Goal: Task Accomplishment & Management: Manage account settings

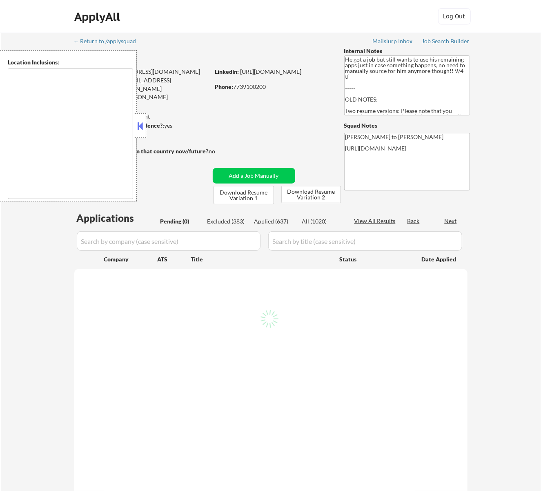
type textarea "[GEOGRAPHIC_DATA], [GEOGRAPHIC_DATA] [GEOGRAPHIC_DATA], [GEOGRAPHIC_DATA] [GEOG…"
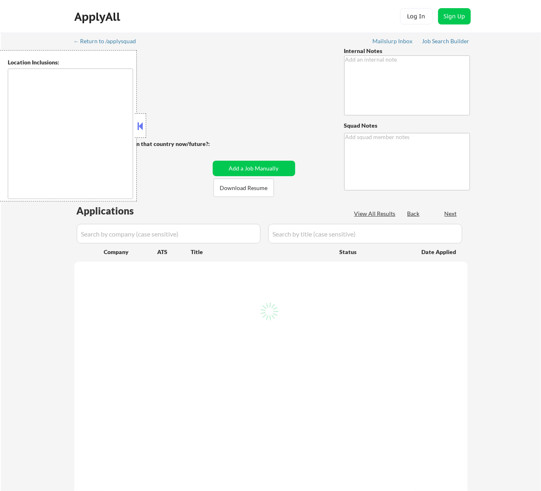
type textarea "+10 for late - 3/21 AB"
type textarea "Rose"
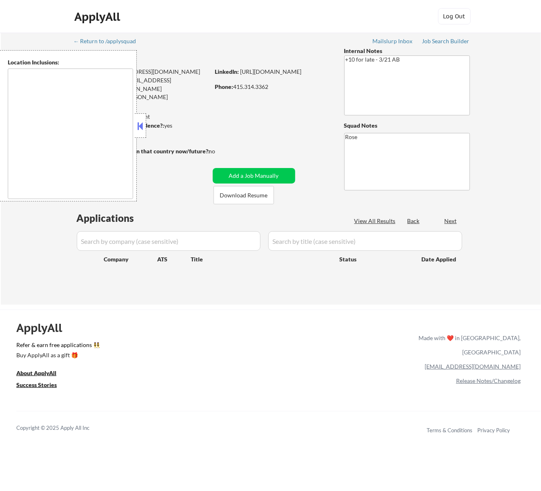
type textarea "San Francisco, CA Daly City, CA South San Francisco, CA Brisbane, CA Colma, CA …"
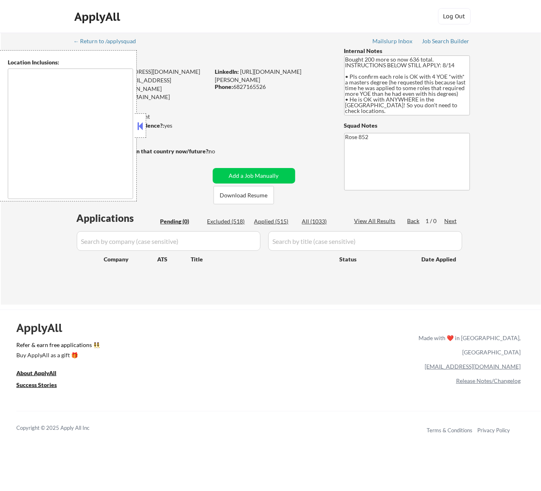
type textarea "[GEOGRAPHIC_DATA], [GEOGRAPHIC_DATA] [GEOGRAPHIC_DATA], [GEOGRAPHIC_DATA] [GEOG…"
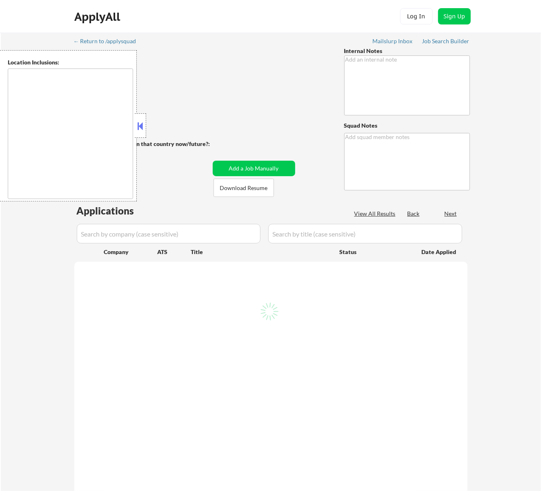
type textarea "AI Outreach - BM 8/8 You can use AI - 8/11 AB"
type textarea "Rose https://docs.google.com/spreadsheets/d/1BS98wF9TmiMyXqNDMy0obmTSqHP8aUlJ4v…"
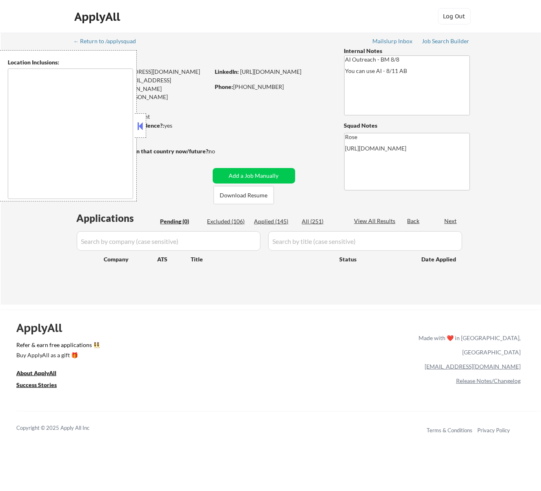
type textarea "Fountain Valley, CA Huntington Beach, CA Costa Mesa, CA Santa Ana, CA Garden Gr…"
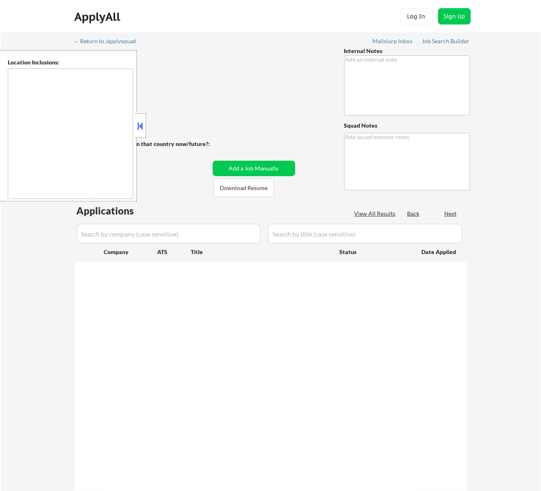
type textarea "Pls manually source jobs as needed to try to get this customer to 25 apps per w…"
type textarea "Rose [URL][DOMAIN_NAME]"
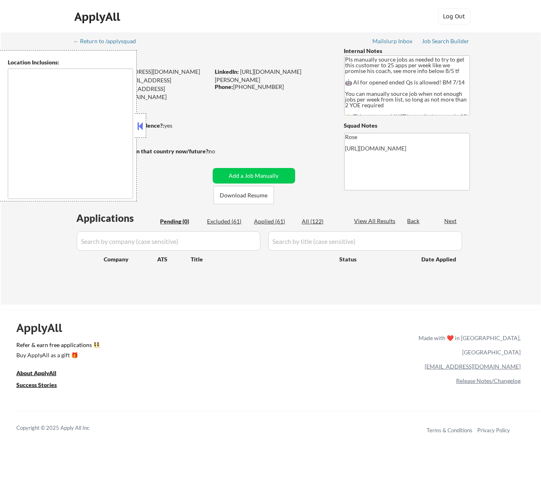
type textarea "Here is a list of metro areas, cities, and towns within approximately a 30-minu…"
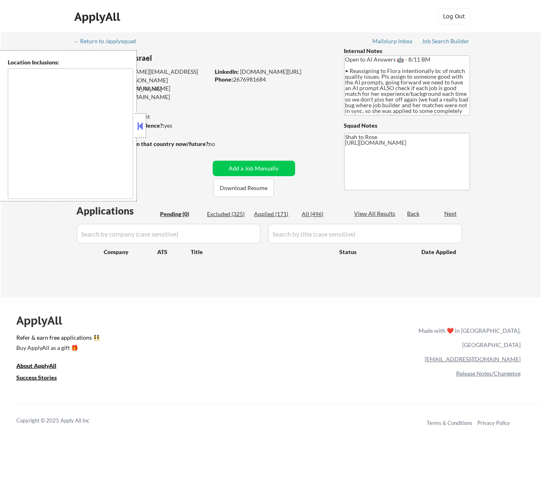
type textarea "remote"
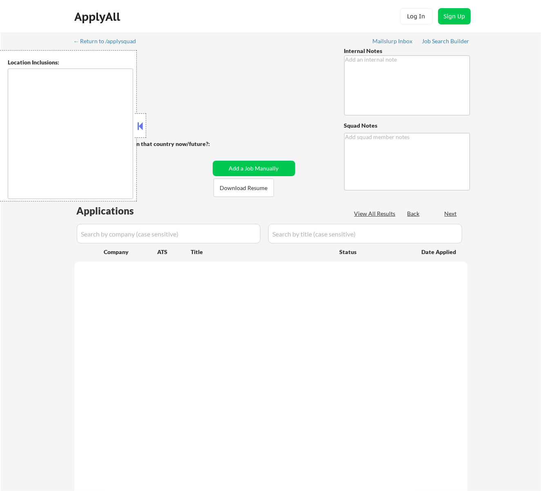
type textarea "Open to AI Answers 🤖 - 8/11 BM • Reassigning to Flora intentionally bc of match…"
type textarea "Shah to Rose https://docs.google.com/spreadsheets/d/1uAPq8fo_dsVgCBQGO6aeVwIk9r…"
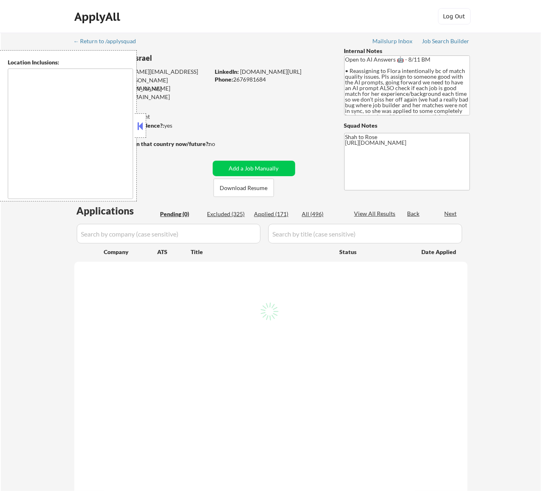
type textarea "remote"
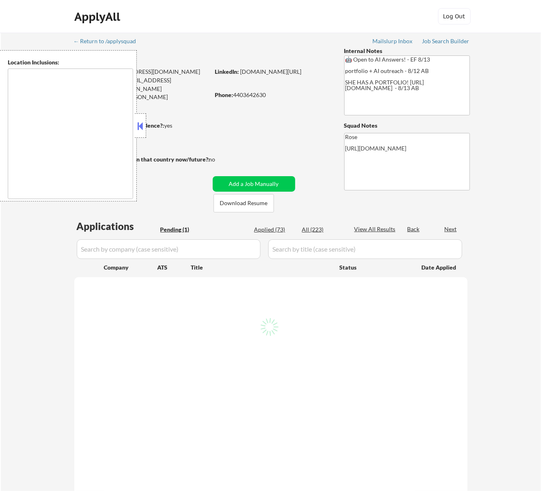
select select ""pending""
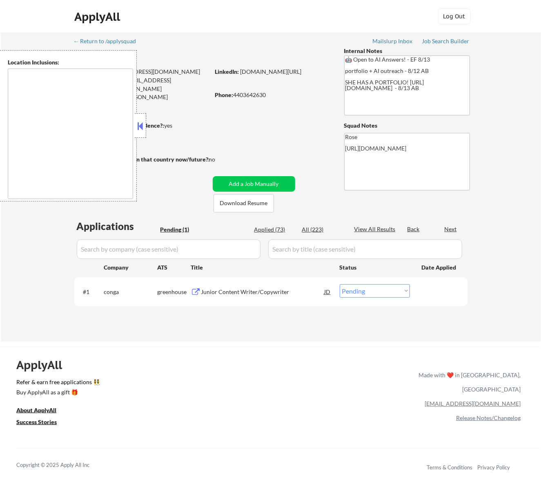
type textarea "[GEOGRAPHIC_DATA], [GEOGRAPHIC_DATA] [GEOGRAPHIC_DATA], [GEOGRAPHIC_DATA] [GEOG…"
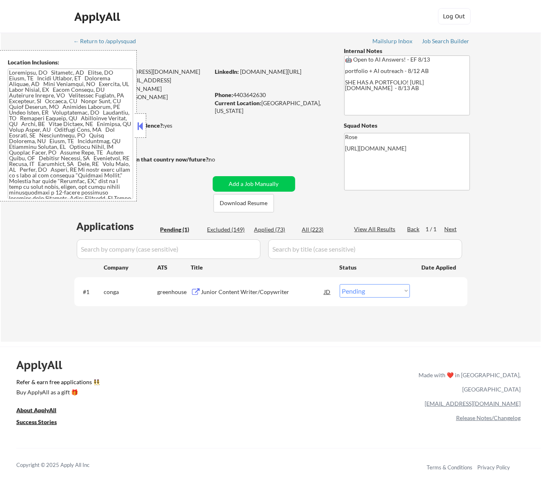
click at [139, 120] on div at bounding box center [140, 125] width 11 height 24
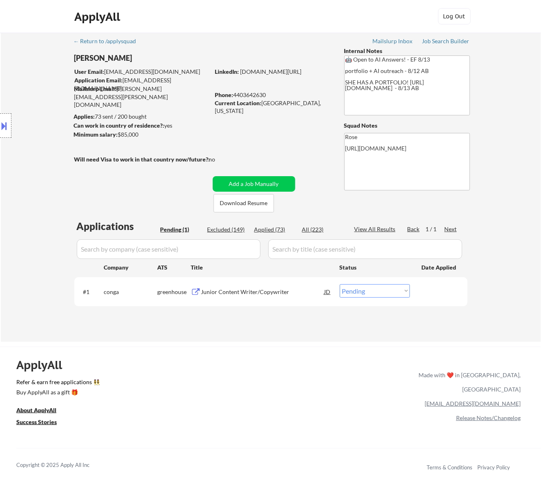
click at [252, 288] on div "Junior Content Writer/Copywriter" at bounding box center [262, 292] width 123 height 8
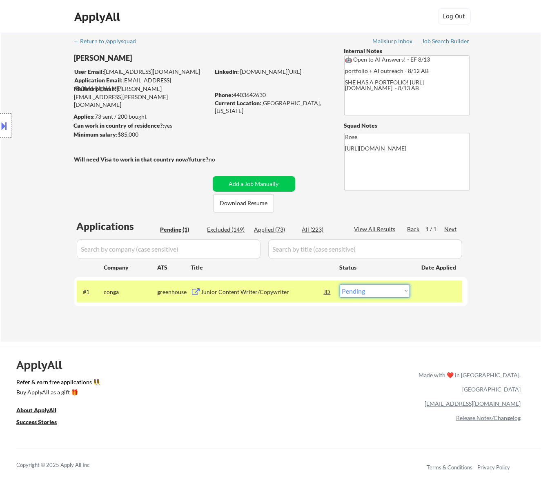
click at [399, 293] on select "Choose an option... Pending Applied Excluded (Questions) Excluded (Expired) Exc…" at bounding box center [375, 290] width 70 height 13
select select ""excluded__bad_match_""
click at [340, 284] on select "Choose an option... Pending Applied Excluded (Questions) Excluded (Expired) Exc…" at bounding box center [375, 290] width 70 height 13
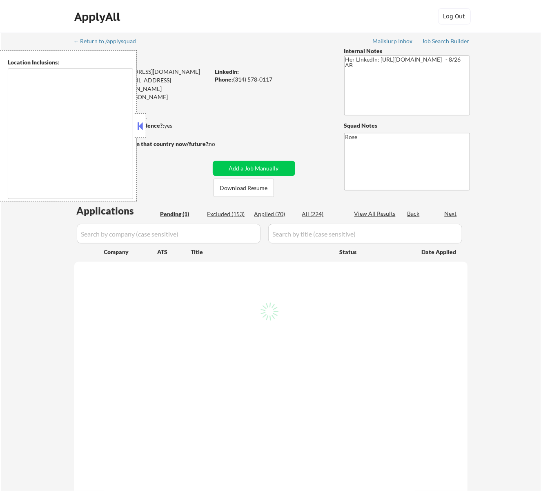
select select ""pending""
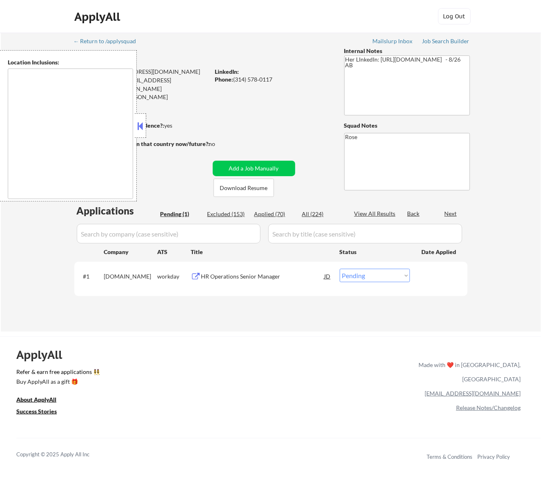
type textarea "[GEOGRAPHIC_DATA][PERSON_NAME], [GEOGRAPHIC_DATA][PERSON_NAME][GEOGRAPHIC_DATA]…"
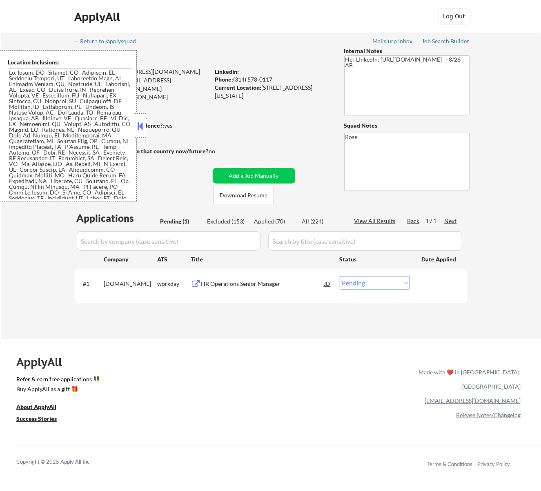
click at [139, 128] on button at bounding box center [139, 126] width 9 height 12
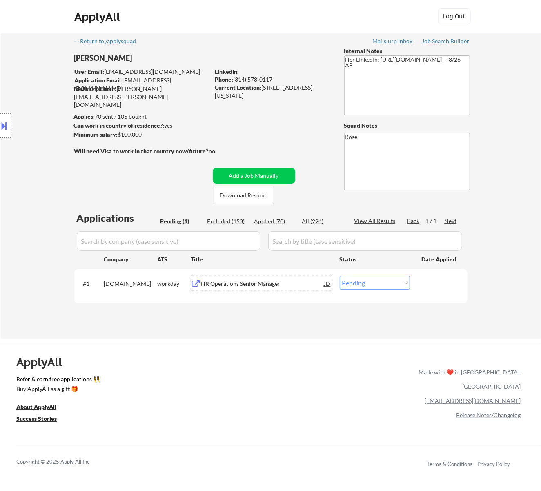
click at [258, 284] on div "HR Operations Senior Manager" at bounding box center [262, 284] width 123 height 8
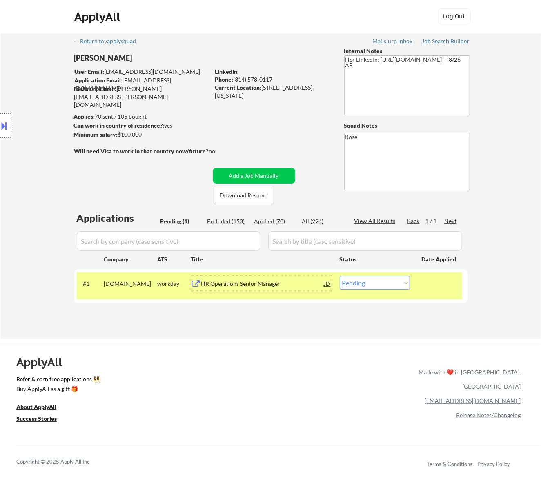
click at [356, 283] on select "Choose an option... Pending Applied Excluded (Questions) Excluded (Expired) Exc…" at bounding box center [375, 282] width 70 height 13
select select ""excluded__expired_""
click at [340, 276] on select "Choose an option... Pending Applied Excluded (Questions) Excluded (Expired) Exc…" at bounding box center [375, 282] width 70 height 13
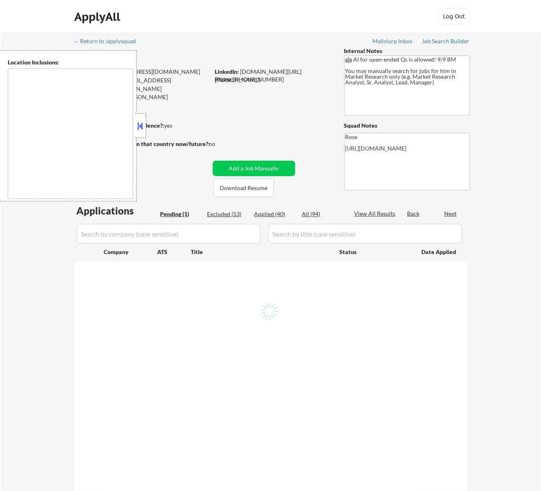
select select ""pending""
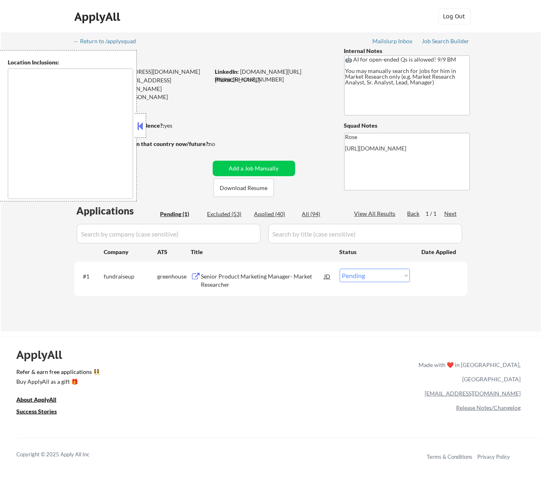
type textarea "Galesburg, IL Knoxville, IL Abingdon, IL East Galesburg, IL Wataga, IL Henderso…"
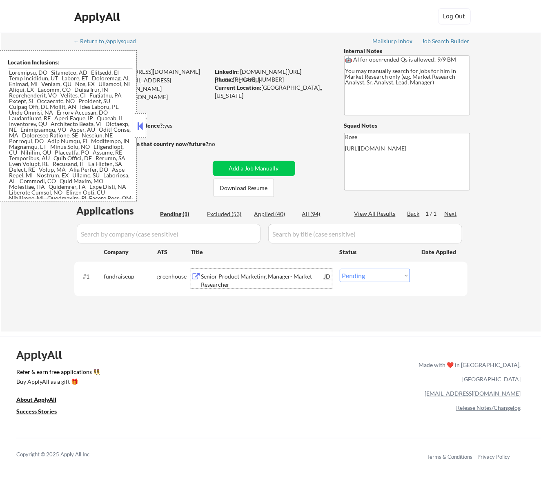
click at [262, 279] on div "Senior Product Marketing Manager- Market Researcher" at bounding box center [262, 281] width 123 height 16
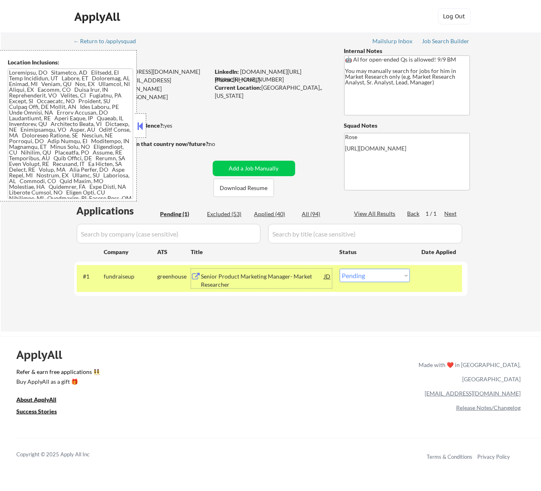
click at [326, 275] on div "JD" at bounding box center [328, 276] width 8 height 15
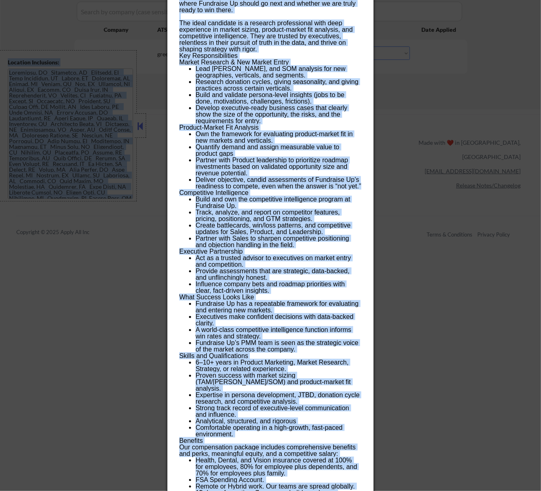
scroll to position [269, 0]
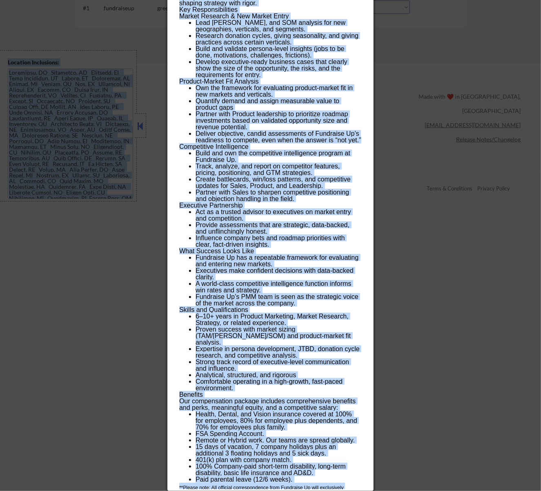
drag, startPoint x: 180, startPoint y: 35, endPoint x: 348, endPoint y: 488, distance: 483.8
click at [348, 488] on div "Senior Product Marketing Manager- Market Researcher fundraiseup USA (EST and CS…" at bounding box center [270, 121] width 206 height 739
copy div "Senior Product Marketing Manager- Market Researcher fundraiseup USA (EST and CS…"
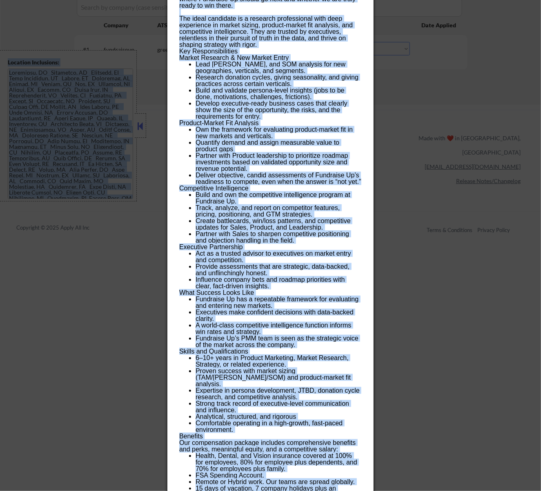
scroll to position [0, 0]
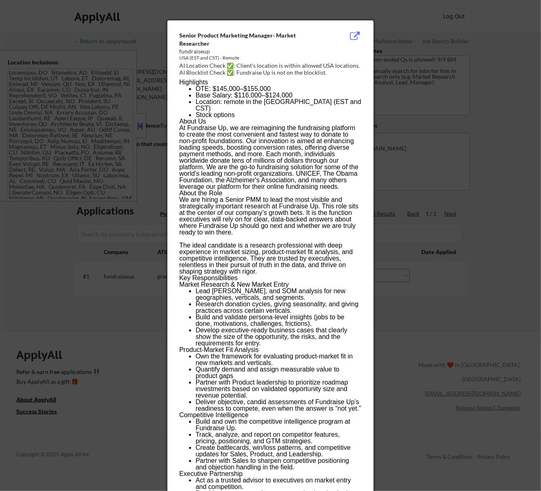
click at [417, 20] on div at bounding box center [270, 245] width 541 height 491
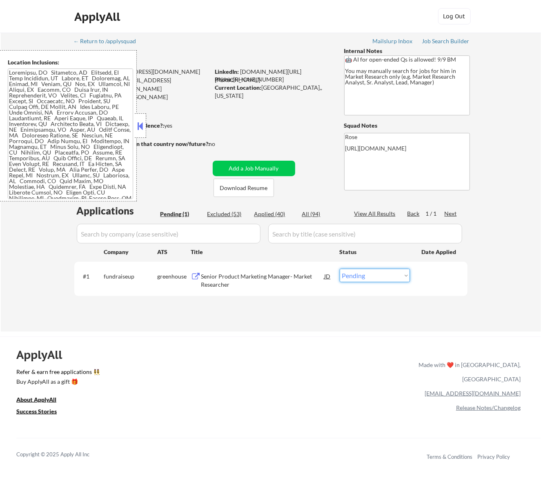
click at [372, 271] on select "Choose an option... Pending Applied Excluded (Questions) Excluded (Expired) Exc…" at bounding box center [375, 275] width 70 height 13
select select ""applied""
click at [340, 269] on select "Choose an option... Pending Applied Excluded (Questions) Excluded (Expired) Exc…" at bounding box center [375, 275] width 70 height 13
click at [142, 122] on button at bounding box center [139, 126] width 9 height 12
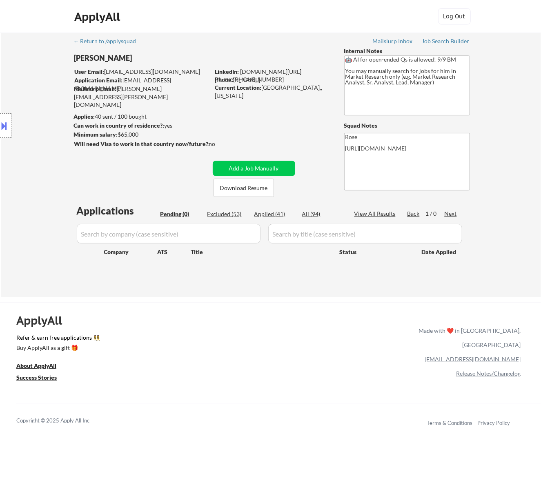
click at [265, 211] on div "Applied (41)" at bounding box center [274, 214] width 41 height 8
select select ""applied""
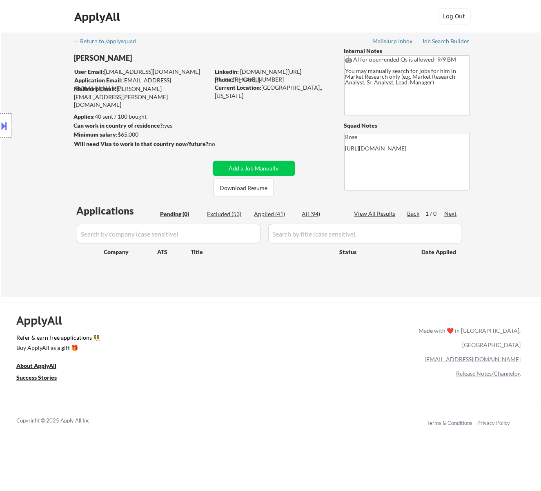
select select ""applied""
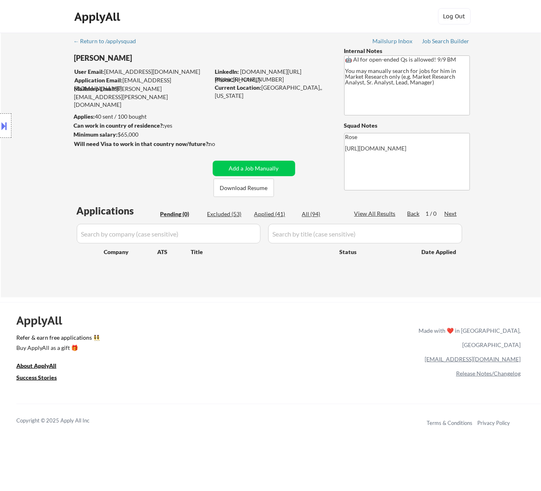
select select ""applied""
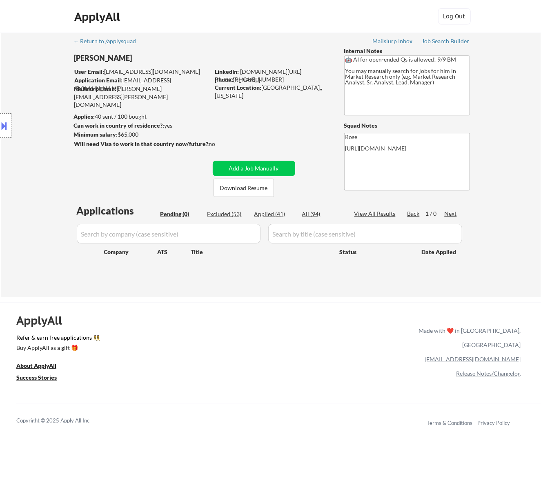
select select ""applied""
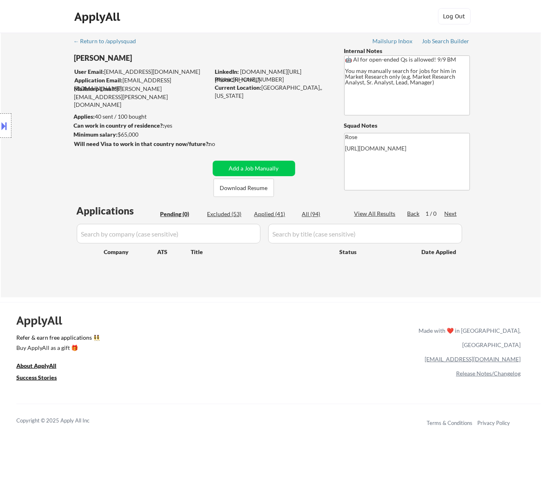
select select ""applied""
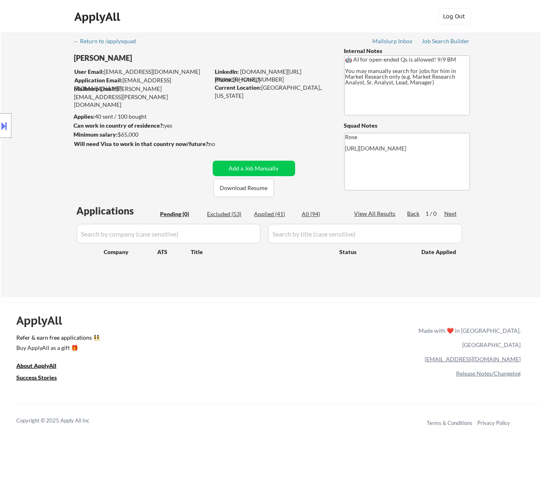
select select ""applied""
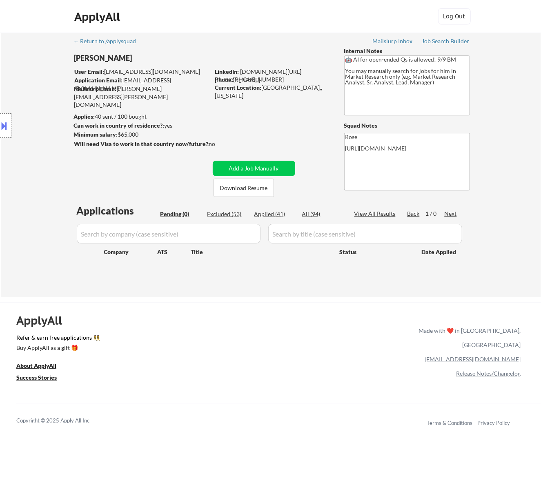
select select ""applied""
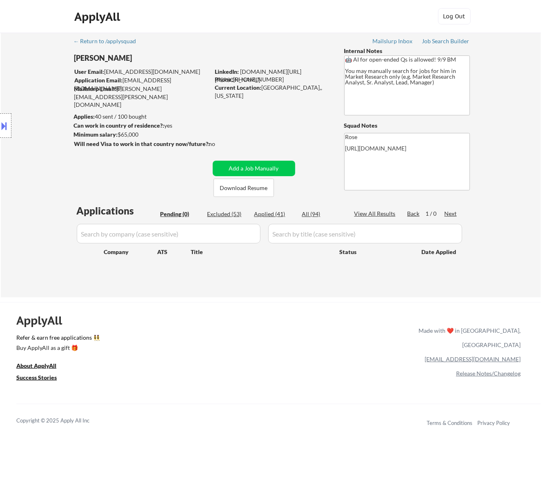
select select ""applied""
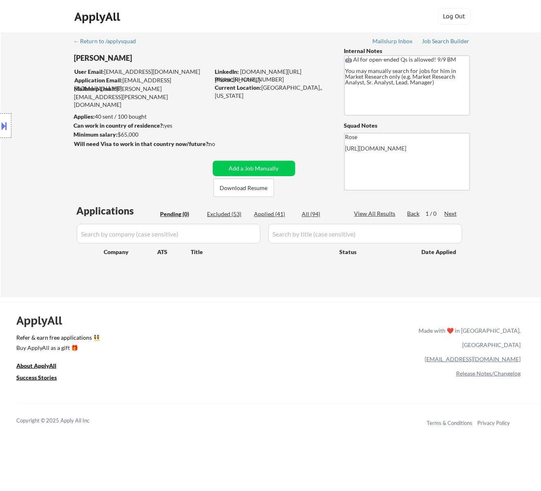
select select ""applied""
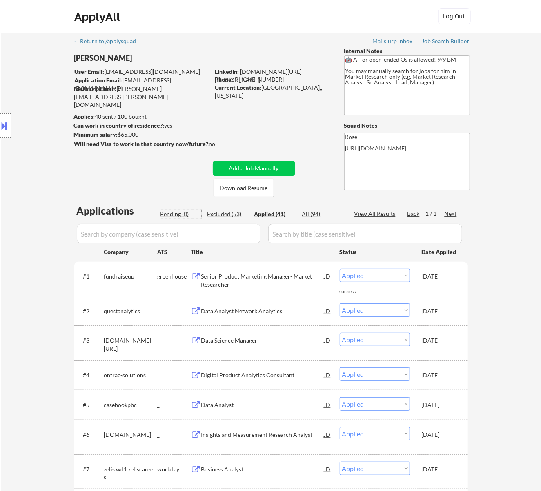
click at [176, 211] on div "Pending (0)" at bounding box center [180, 214] width 41 height 8
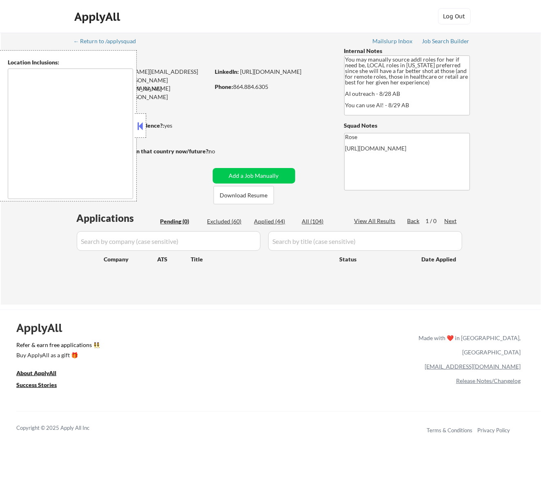
type textarea "[GEOGRAPHIC_DATA], [GEOGRAPHIC_DATA] [GEOGRAPHIC_DATA], [GEOGRAPHIC_DATA] [GEOG…"
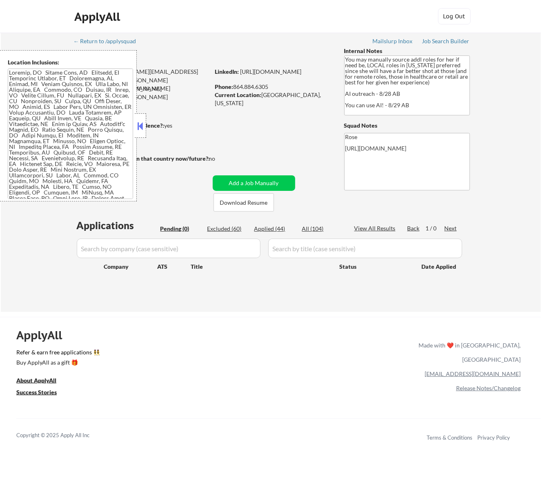
click at [140, 127] on button at bounding box center [139, 126] width 9 height 12
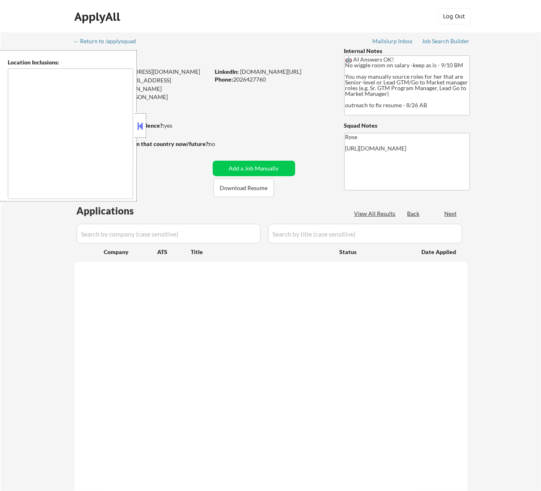
select select ""pending""
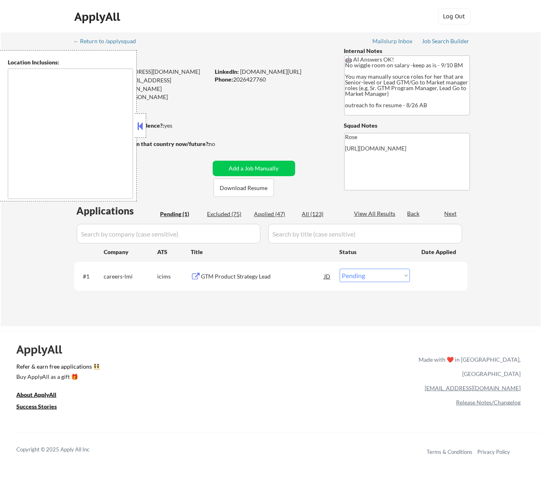
type textarea "Reston, [GEOGRAPHIC_DATA] [GEOGRAPHIC_DATA], [GEOGRAPHIC_DATA] [GEOGRAPHIC_DATA…"
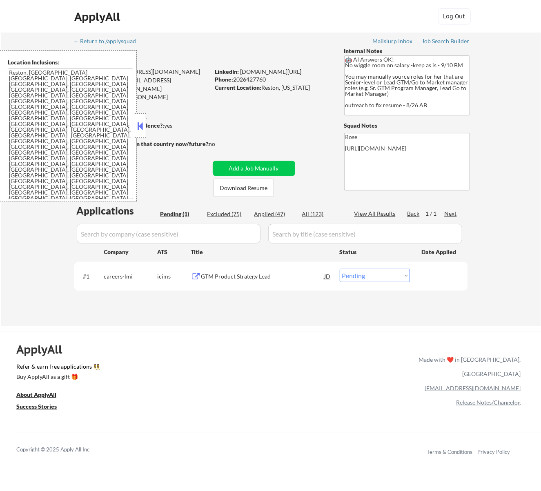
click at [140, 124] on button at bounding box center [139, 126] width 9 height 12
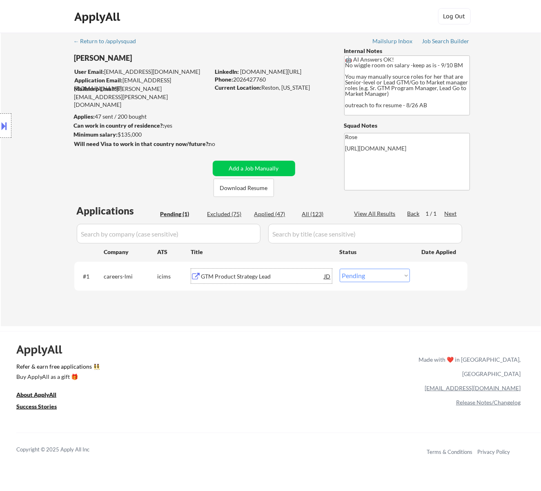
click at [234, 270] on div "GTM Product Strategy Lead" at bounding box center [262, 276] width 123 height 15
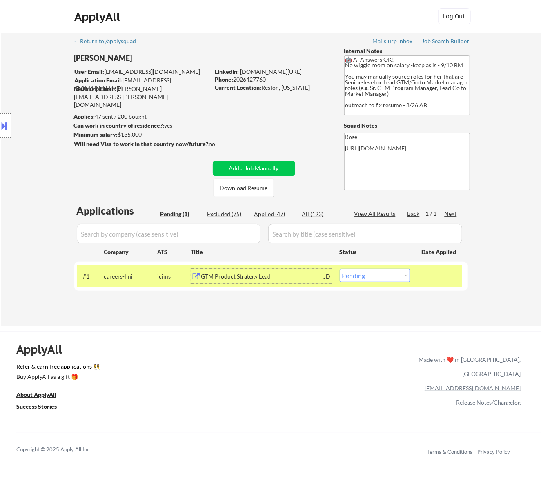
click at [384, 276] on select "Choose an option... Pending Applied Excluded (Questions) Excluded (Expired) Exc…" at bounding box center [375, 275] width 70 height 13
select select ""excluded__bad_match_""
click at [340, 269] on select "Choose an option... Pending Applied Excluded (Questions) Excluded (Expired) Exc…" at bounding box center [375, 275] width 70 height 13
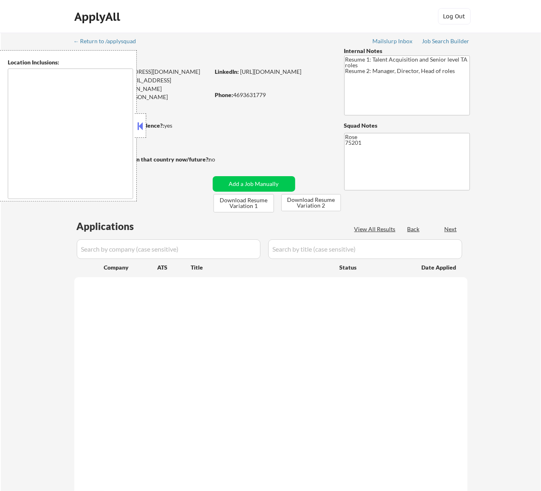
type textarea "[GEOGRAPHIC_DATA], [GEOGRAPHIC_DATA] [GEOGRAPHIC_DATA], [GEOGRAPHIC_DATA] [GEOG…"
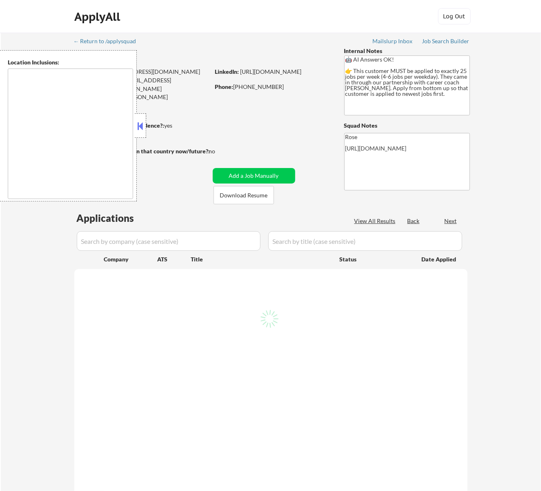
select select ""pending""
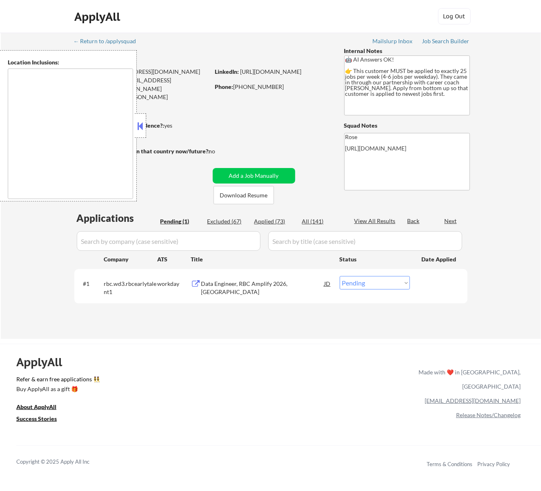
type textarea "[GEOGRAPHIC_DATA], ON [GEOGRAPHIC_DATA], ON [GEOGRAPHIC_DATA], ON [GEOGRAPHIC_D…"
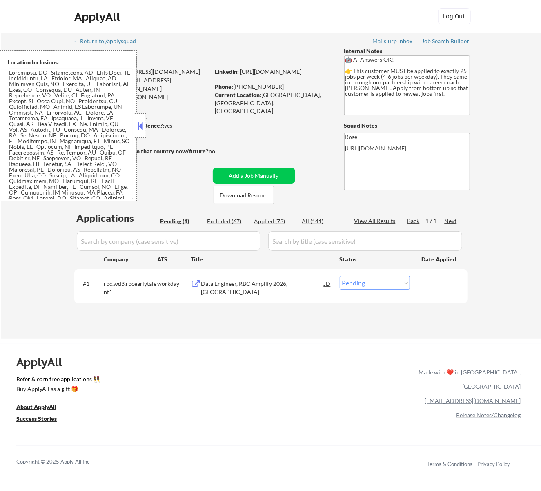
click at [270, 290] on div "Data Engineer, RBC Amplify 2026, [GEOGRAPHIC_DATA]" at bounding box center [262, 283] width 123 height 15
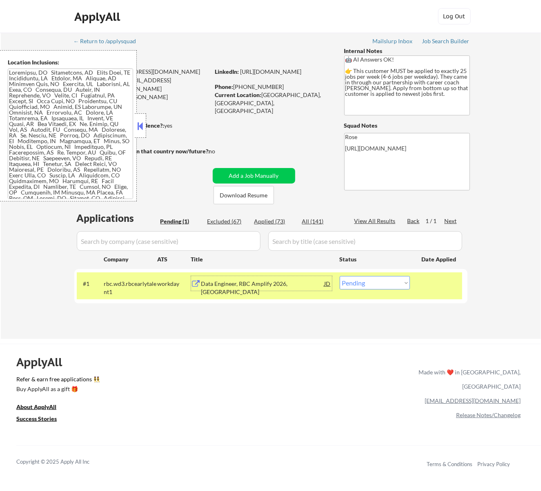
click at [380, 281] on select "Choose an option... Pending Applied Excluded (Questions) Excluded (Expired) Exc…" at bounding box center [375, 282] width 70 height 13
select select ""excluded__bad_match_""
click at [340, 276] on select "Choose an option... Pending Applied Excluded (Questions) Excluded (Expired) Exc…" at bounding box center [375, 282] width 70 height 13
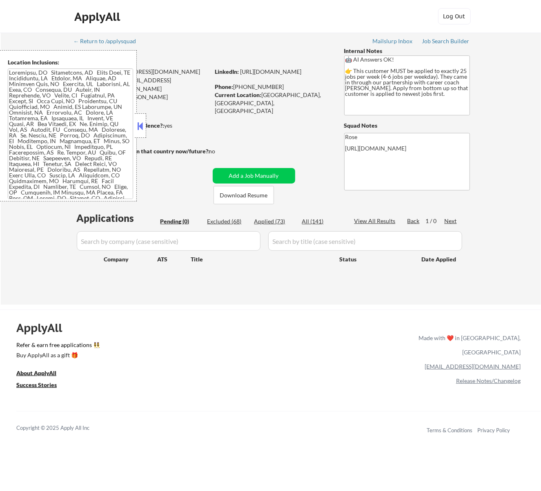
click at [141, 125] on button at bounding box center [139, 126] width 9 height 12
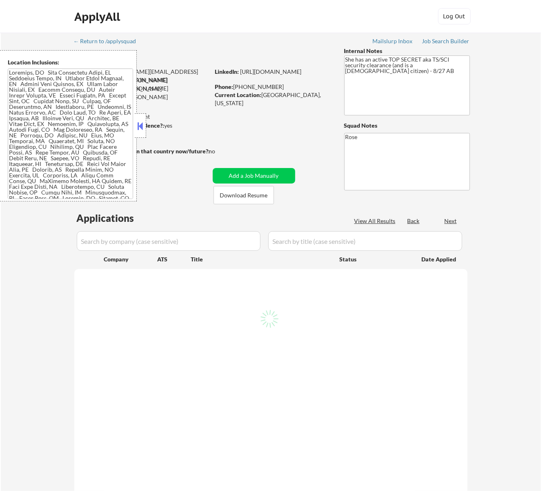
select select ""pending""
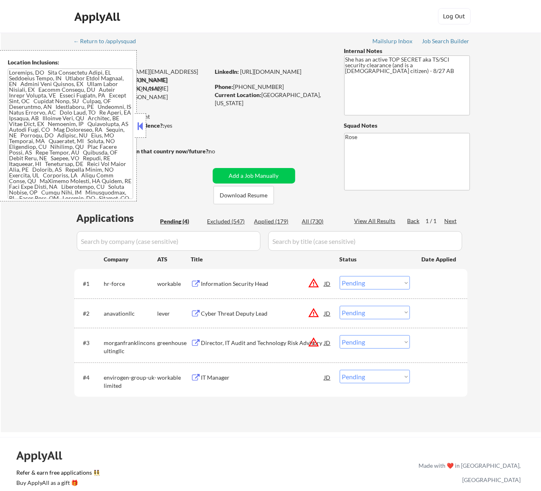
click at [139, 124] on button at bounding box center [139, 126] width 9 height 12
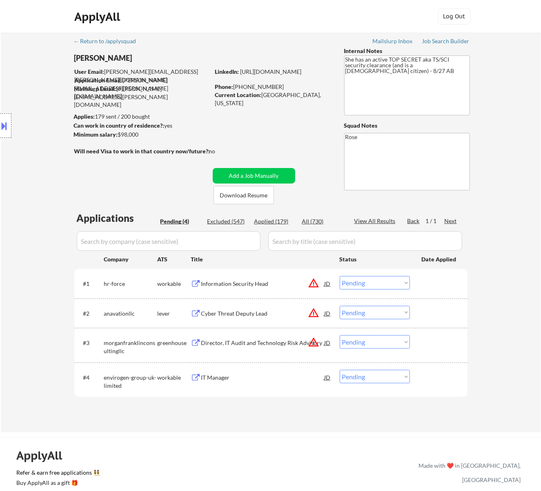
click at [280, 284] on div "Information Security Head" at bounding box center [262, 284] width 123 height 8
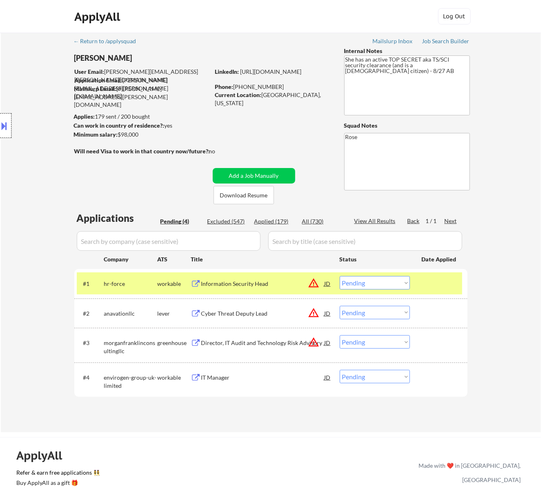
click at [10, 125] on div at bounding box center [5, 125] width 11 height 24
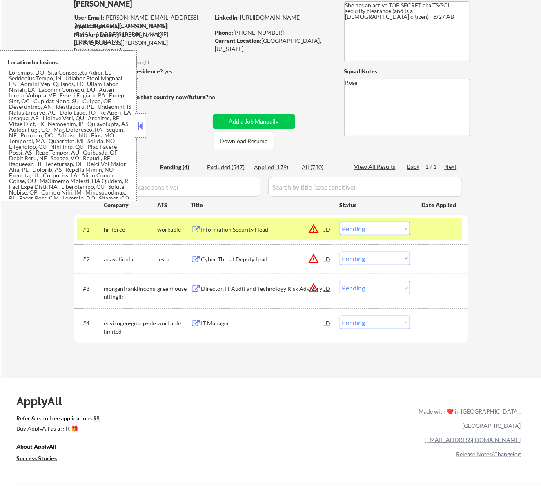
click at [141, 126] on button at bounding box center [139, 126] width 9 height 12
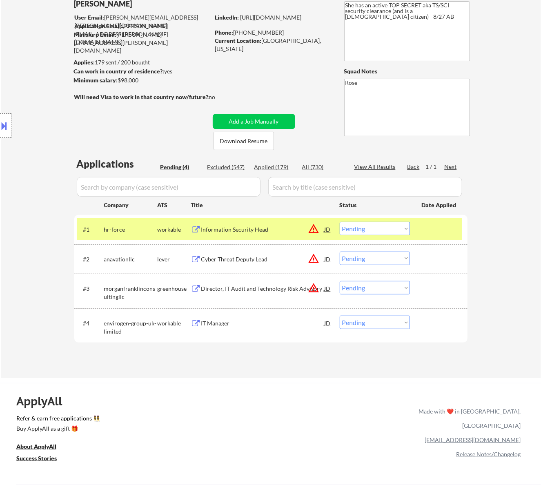
click at [405, 227] on select "Choose an option... Pending Applied Excluded (Questions) Excluded (Expired) Exc…" at bounding box center [375, 228] width 70 height 13
click at [340, 222] on select "Choose an option... Pending Applied Excluded (Questions) Excluded (Expired) Exc…" at bounding box center [375, 228] width 70 height 13
select select ""pending""
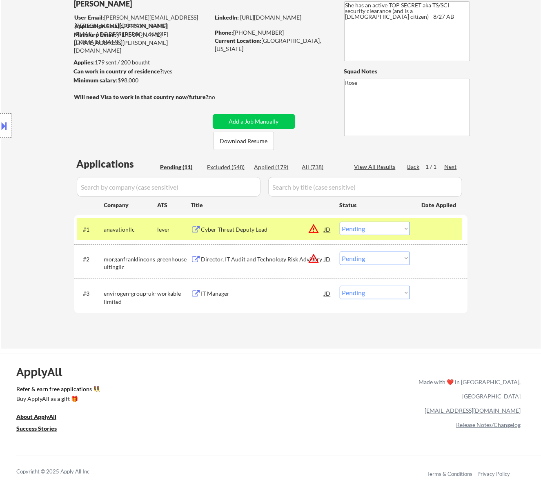
select select ""pending""
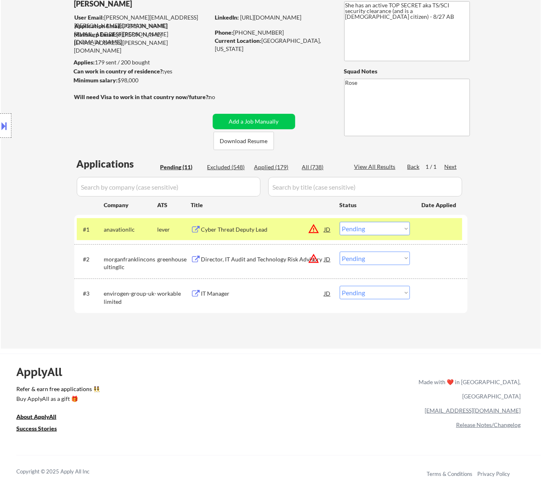
select select ""pending""
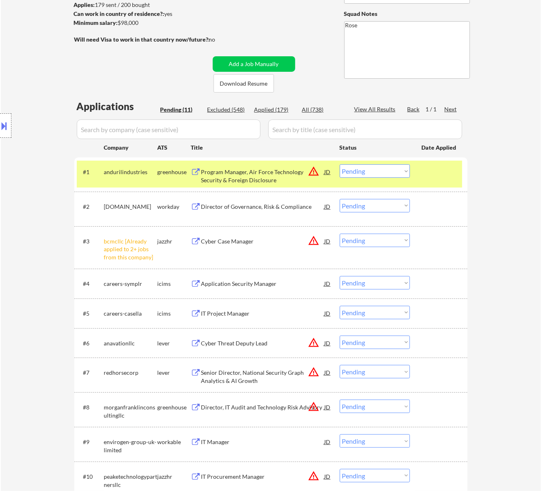
scroll to position [109, 0]
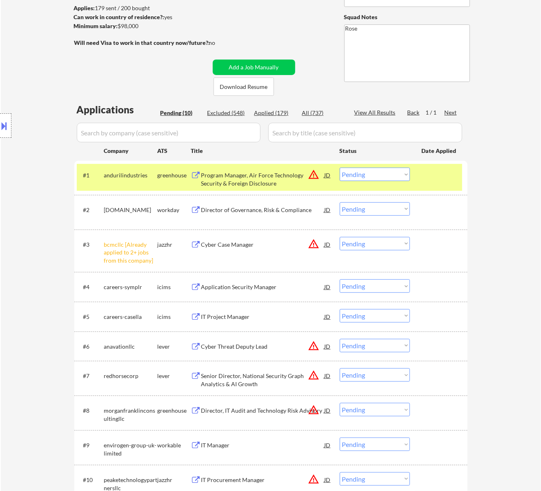
select select ""PLACEHOLDER_1427118222253""
select select ""pending""
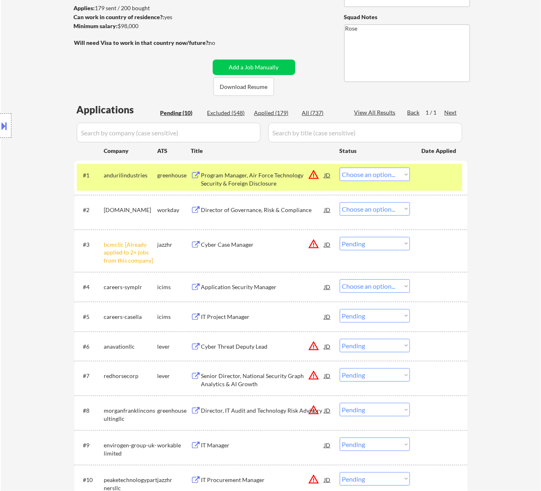
select select ""pending""
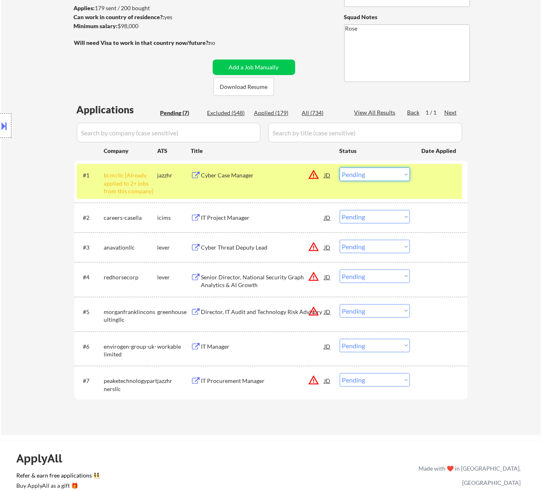
click at [394, 173] on select "Choose an option... Pending Applied Excluded (Questions) Excluded (Expired) Exc…" at bounding box center [375, 174] width 70 height 13
click at [340, 168] on select "Choose an option... Pending Applied Excluded (Questions) Excluded (Expired) Exc…" at bounding box center [375, 174] width 70 height 13
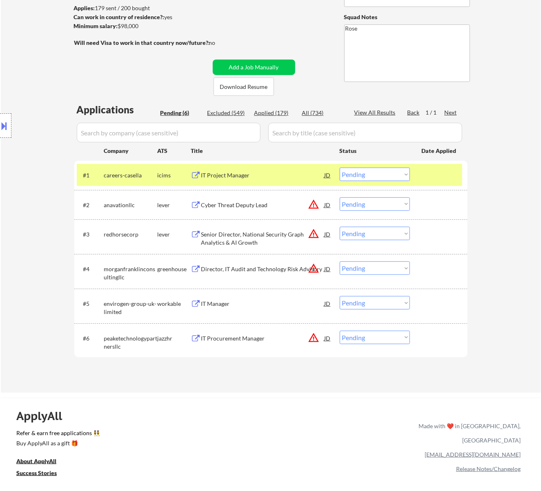
click at [276, 175] on div "IT Project Manager" at bounding box center [262, 175] width 123 height 8
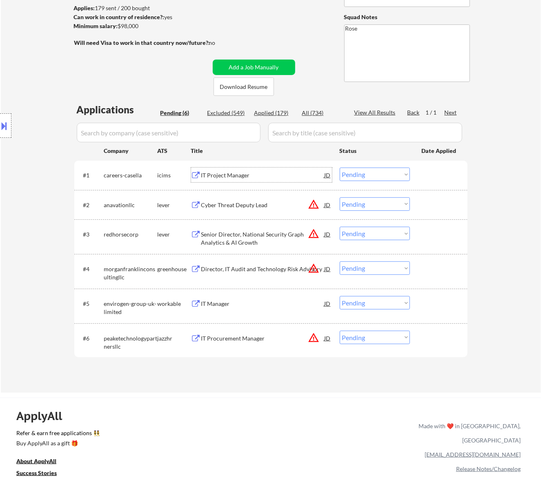
click at [368, 174] on select "Choose an option... Pending Applied Excluded (Questions) Excluded (Expired) Exc…" at bounding box center [375, 174] width 70 height 13
click at [340, 168] on select "Choose an option... Pending Applied Excluded (Questions) Excluded (Expired) Exc…" at bounding box center [375, 174] width 70 height 13
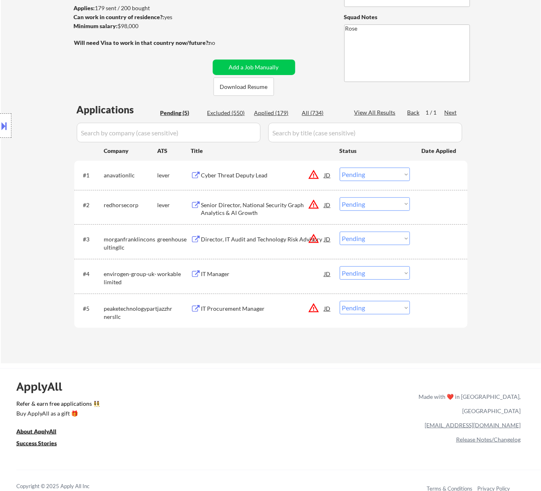
click at [269, 175] on div "Cyber Threat Deputy Lead" at bounding box center [262, 175] width 123 height 8
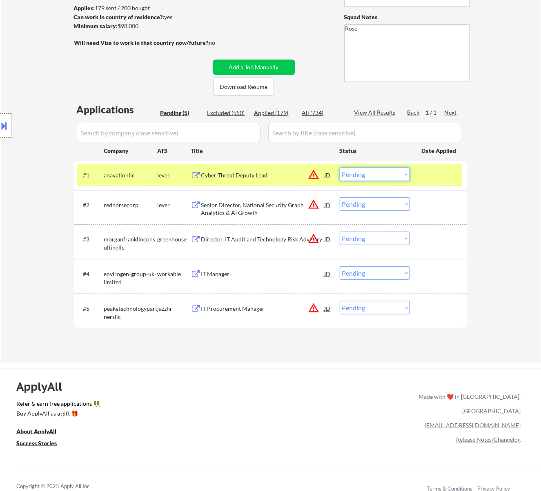
click at [379, 171] on select "Choose an option... Pending Applied Excluded (Questions) Excluded (Expired) Exc…" at bounding box center [375, 174] width 70 height 13
click at [340, 168] on select "Choose an option... Pending Applied Excluded (Questions) Excluded (Expired) Exc…" at bounding box center [375, 174] width 70 height 13
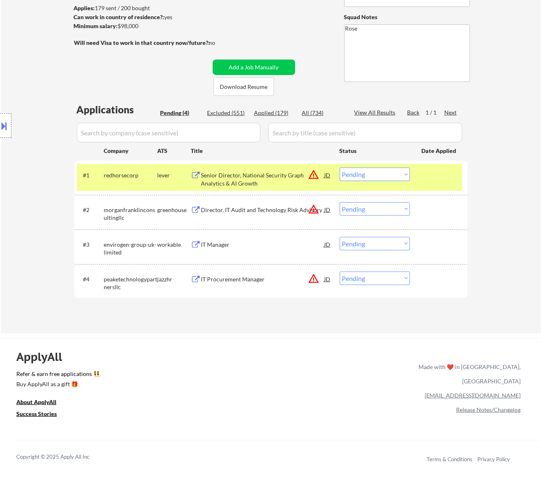
click at [296, 176] on div "Senior Director, National Security Graph Analytics & AI Growth" at bounding box center [262, 179] width 123 height 16
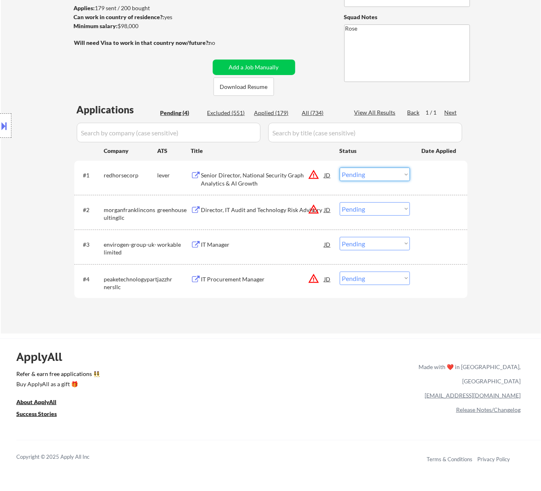
drag, startPoint x: 384, startPoint y: 175, endPoint x: 382, endPoint y: 180, distance: 5.3
click at [384, 175] on select "Choose an option... Pending Applied Excluded (Questions) Excluded (Expired) Exc…" at bounding box center [375, 174] width 70 height 13
click at [340, 168] on select "Choose an option... Pending Applied Excluded (Questions) Excluded (Expired) Exc…" at bounding box center [375, 174] width 70 height 13
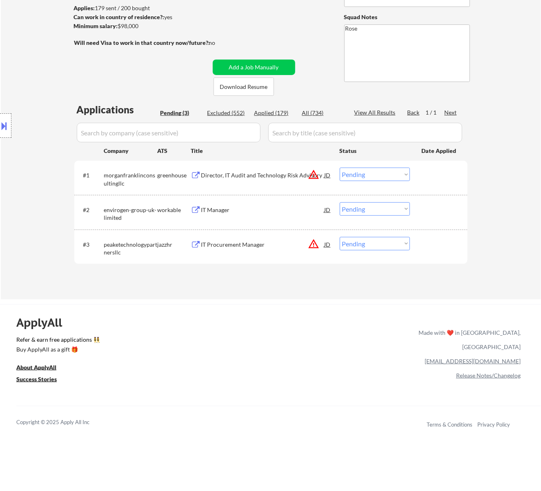
click at [286, 177] on div "Director, IT Audit and Technology Risk Advisory" at bounding box center [262, 175] width 123 height 8
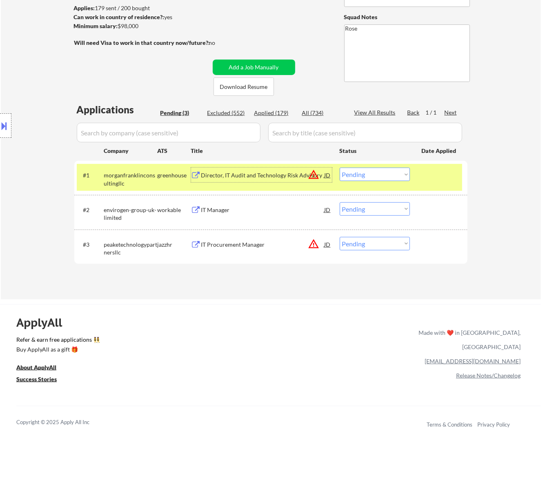
click at [384, 171] on select "Choose an option... Pending Applied Excluded (Questions) Excluded (Expired) Exc…" at bounding box center [375, 174] width 70 height 13
click at [340, 168] on select "Choose an option... Pending Applied Excluded (Questions) Excluded (Expired) Exc…" at bounding box center [375, 174] width 70 height 13
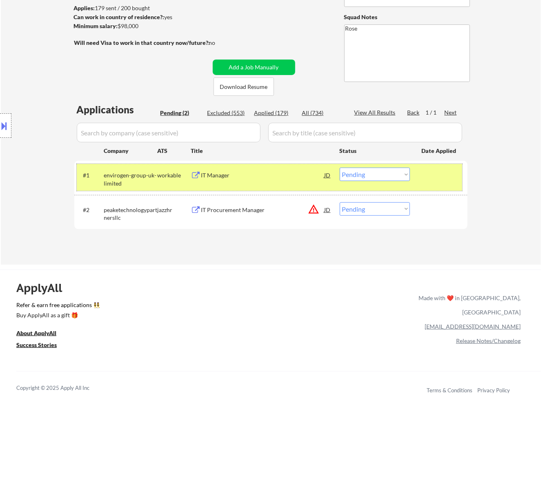
click at [288, 183] on div "#1 envirogen-group-uk-limited workable IT Manager JD warning_amber Choose an op…" at bounding box center [269, 177] width 385 height 27
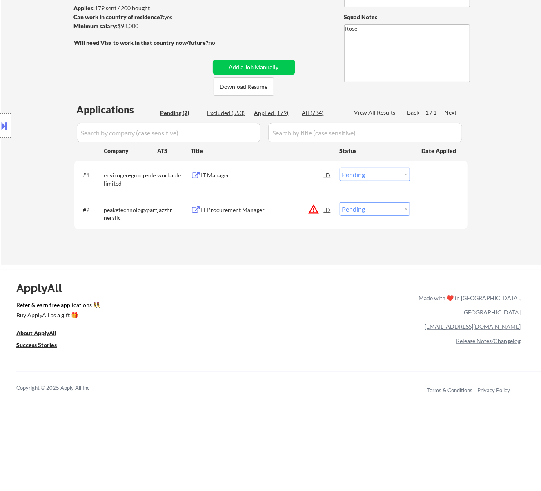
click at [288, 180] on div "IT Manager" at bounding box center [262, 175] width 123 height 15
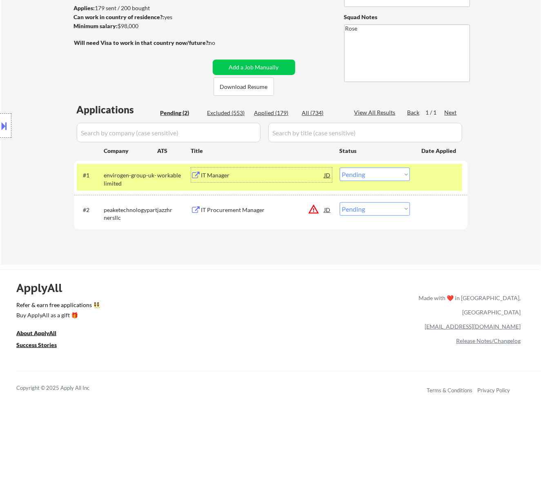
click at [380, 171] on select "Choose an option... Pending Applied Excluded (Questions) Excluded (Expired) Exc…" at bounding box center [375, 174] width 70 height 13
click at [340, 168] on select "Choose an option... Pending Applied Excluded (Questions) Excluded (Expired) Exc…" at bounding box center [375, 174] width 70 height 13
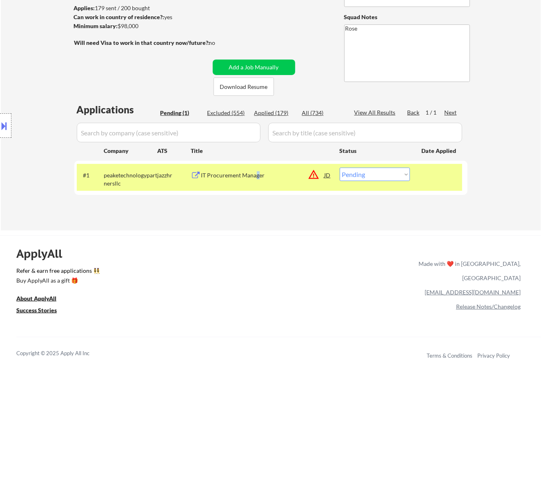
click at [257, 180] on div "IT Procurement Manager" at bounding box center [262, 175] width 123 height 15
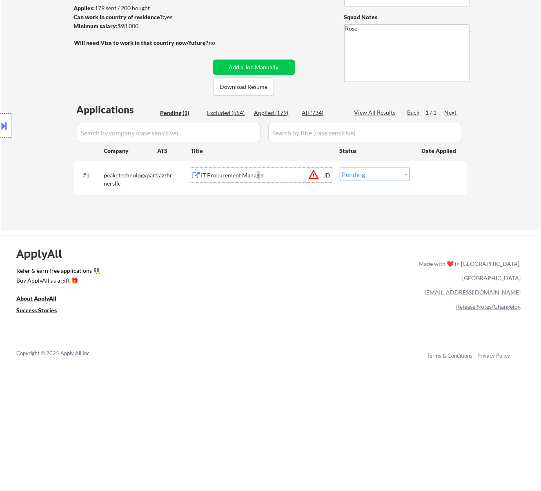
click at [380, 177] on select "Choose an option... Pending Applied Excluded (Questions) Excluded (Expired) Exc…" at bounding box center [375, 174] width 70 height 13
select select ""excluded__salary_""
click at [340, 168] on select "Choose an option... Pending Applied Excluded (Questions) Excluded (Expired) Exc…" at bounding box center [375, 174] width 70 height 13
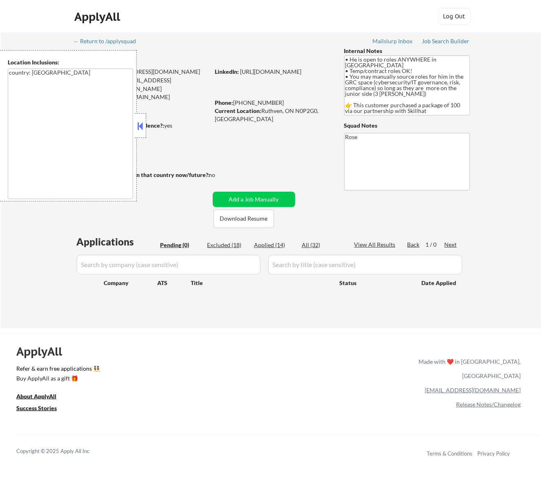
click at [139, 122] on button at bounding box center [139, 126] width 9 height 12
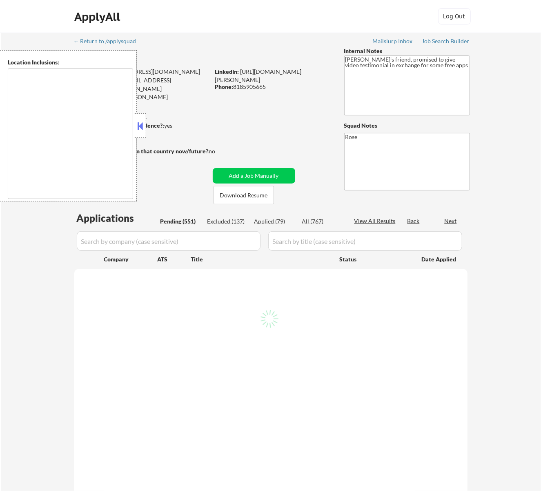
type textarea "Los Angeles, CA Glendale, CA Burbank, CA Pasadena, CA Santa Monica, CA Beverly …"
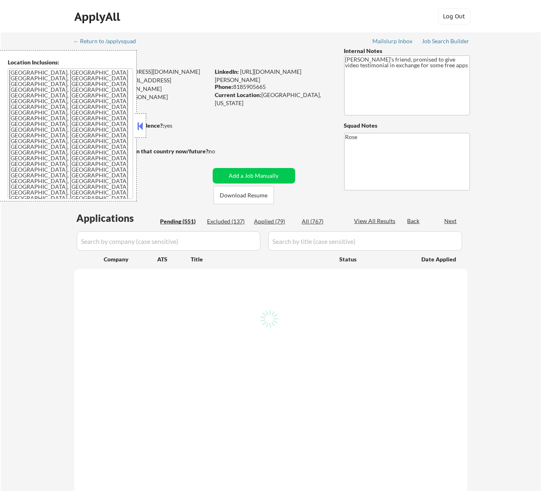
select select ""pending""
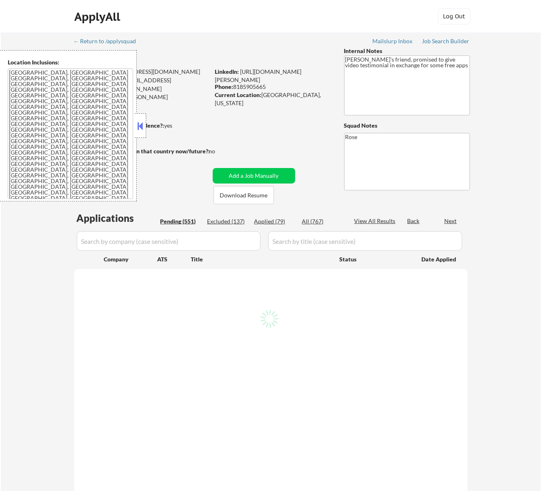
select select ""pending""
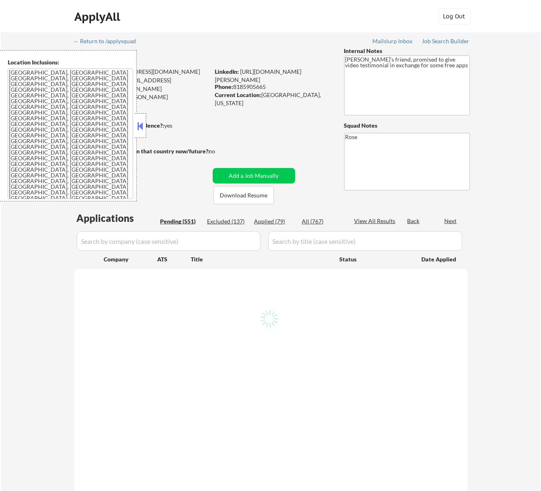
select select ""pending""
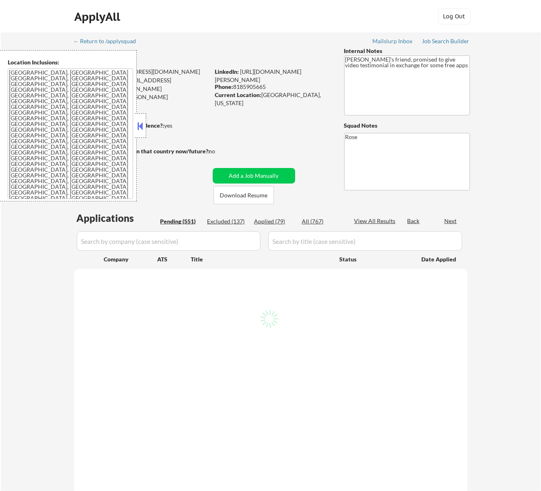
select select ""pending""
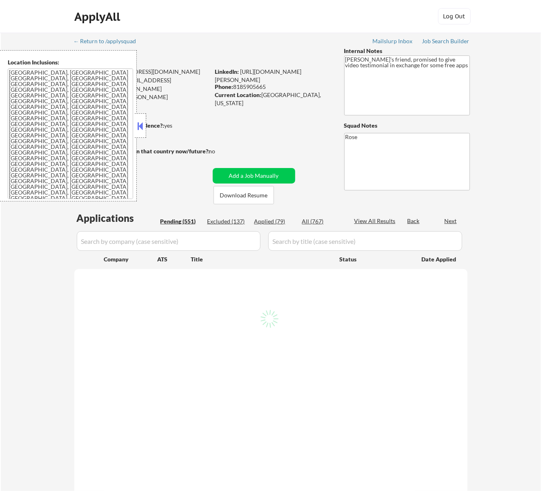
select select ""pending""
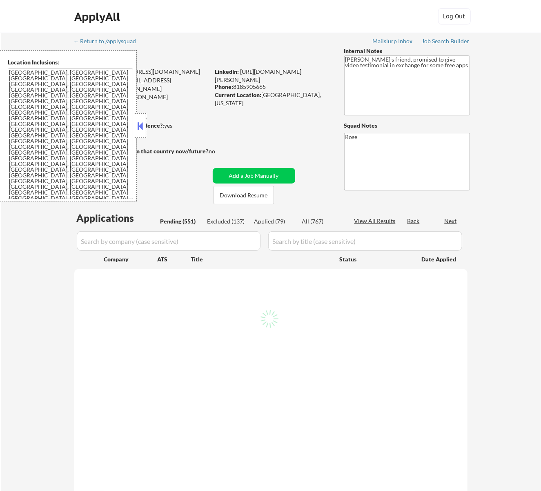
select select ""pending""
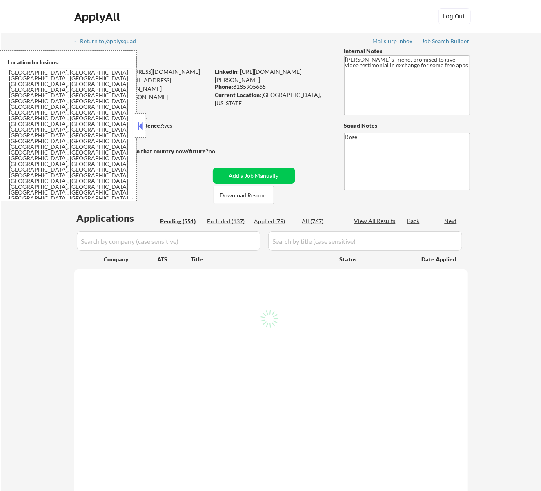
select select ""pending""
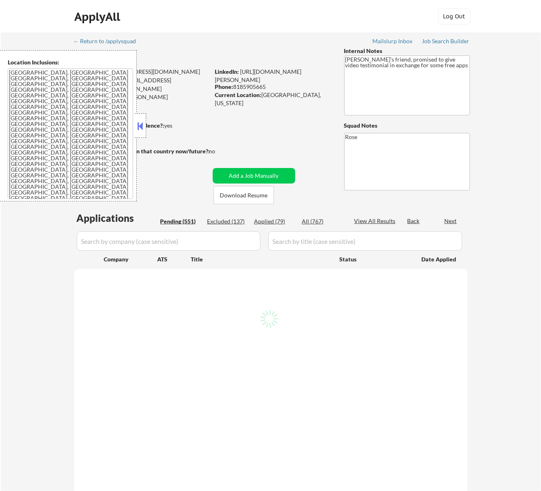
select select ""pending""
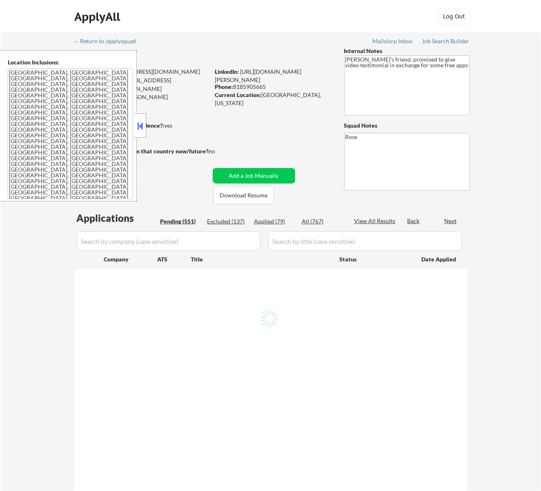
select select ""pending""
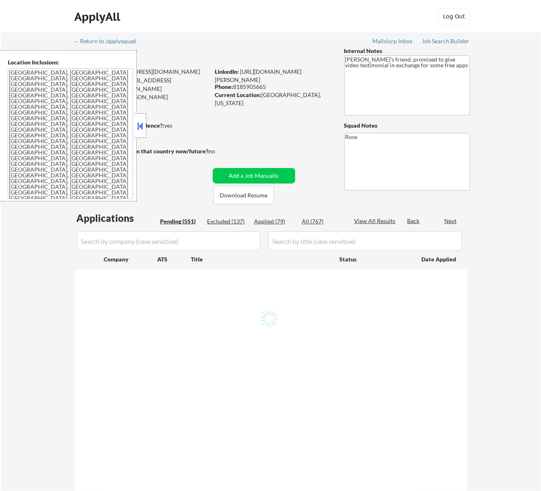
select select ""pending""
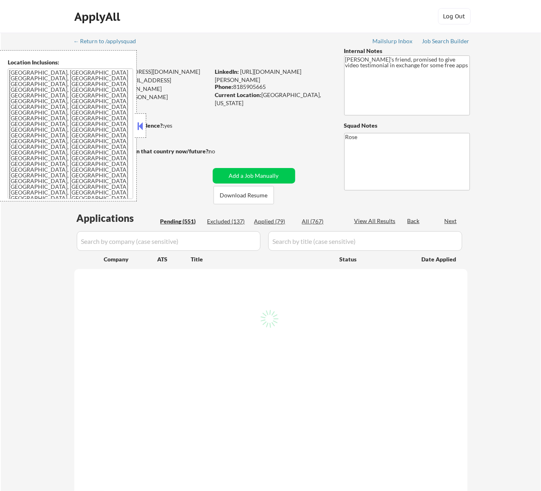
select select ""pending""
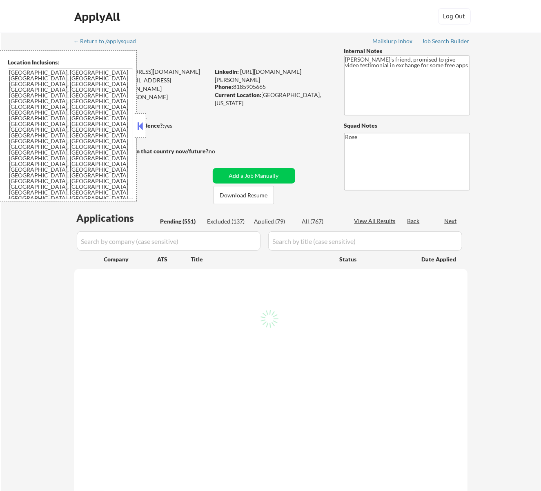
select select ""pending""
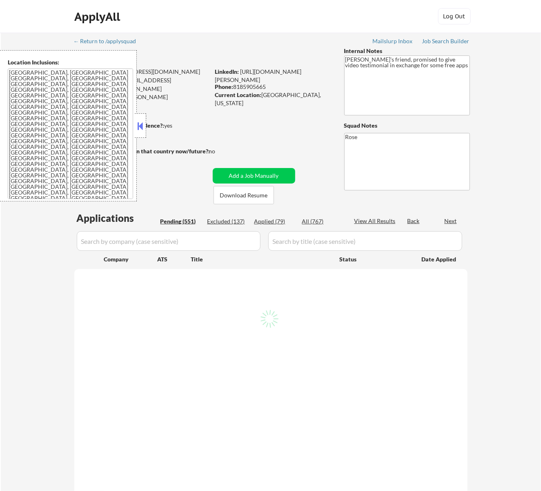
select select ""pending""
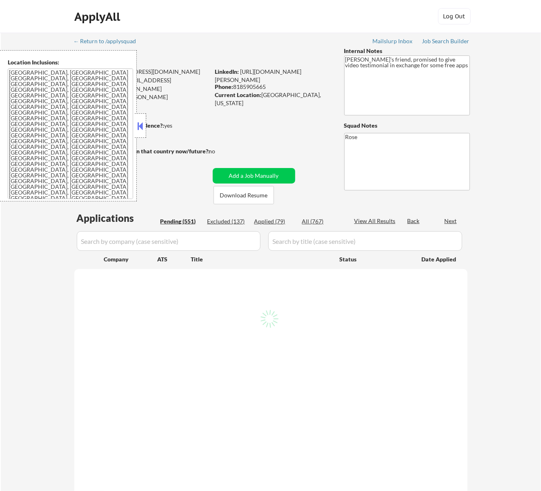
select select ""pending""
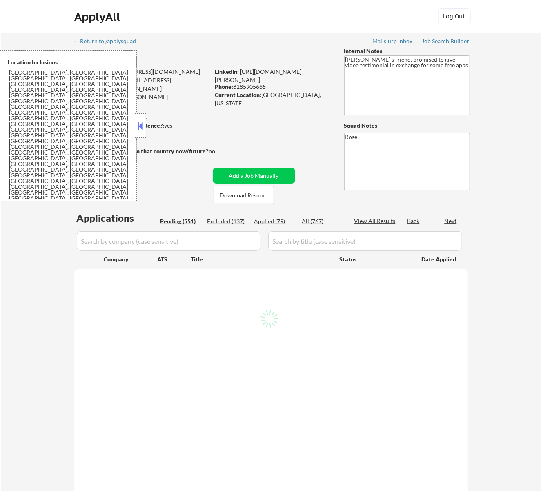
select select ""pending""
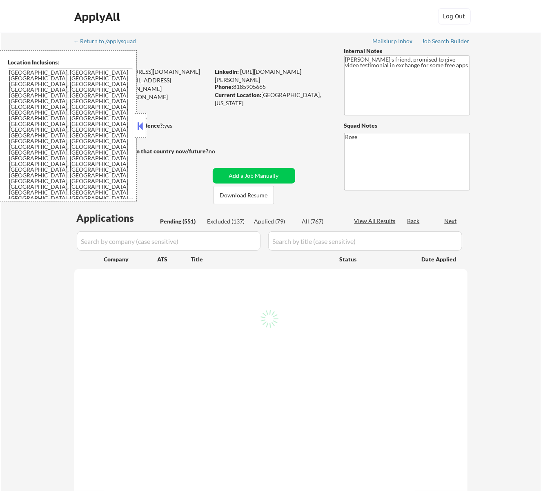
select select ""pending""
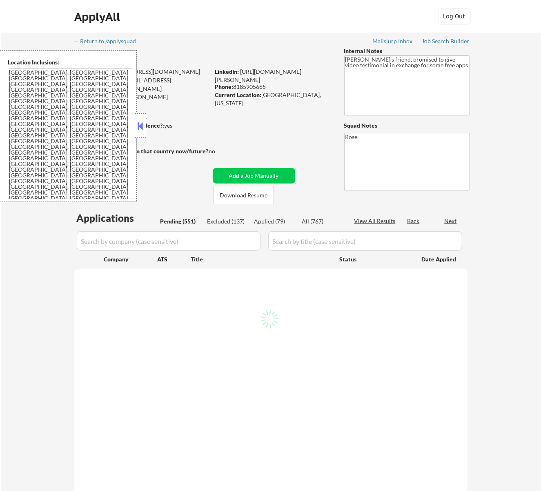
select select ""pending""
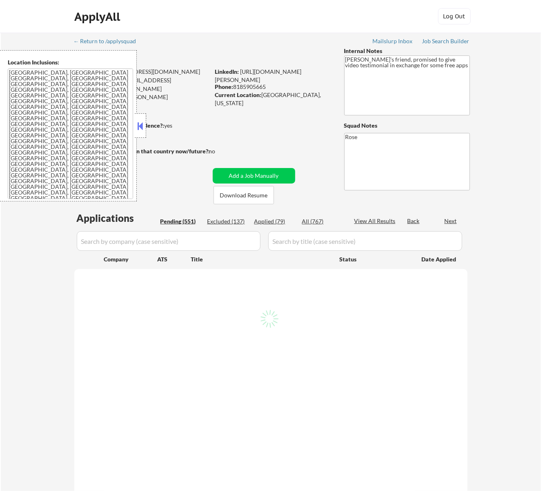
select select ""pending""
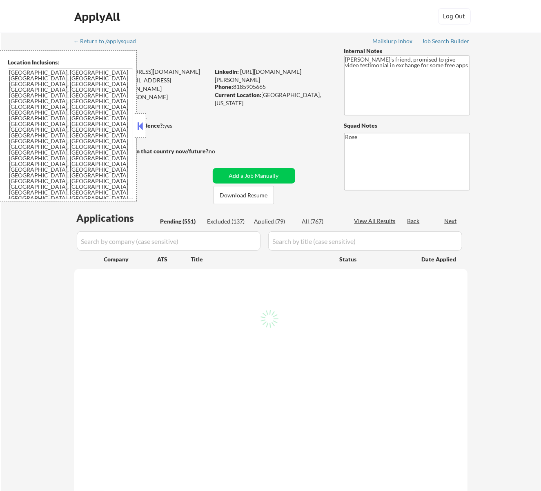
select select ""pending""
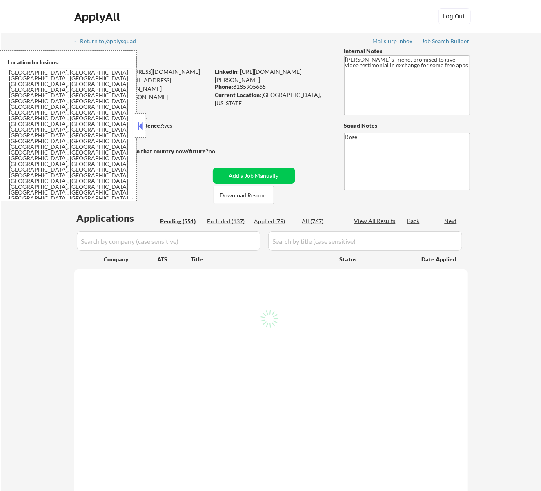
select select ""pending""
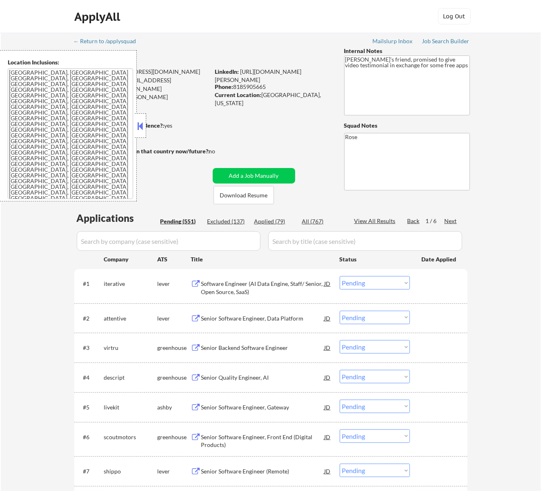
click at [141, 126] on button at bounding box center [139, 126] width 9 height 12
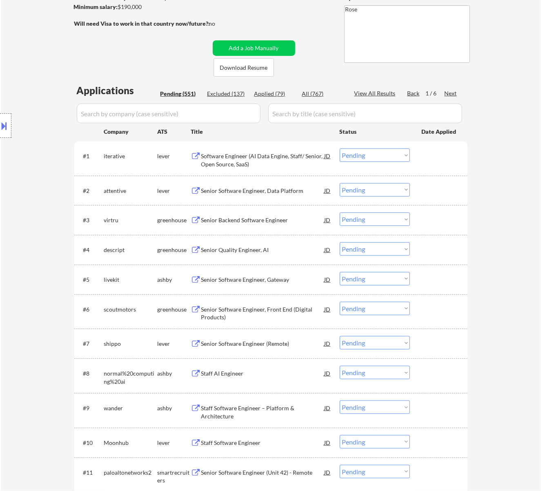
scroll to position [54, 0]
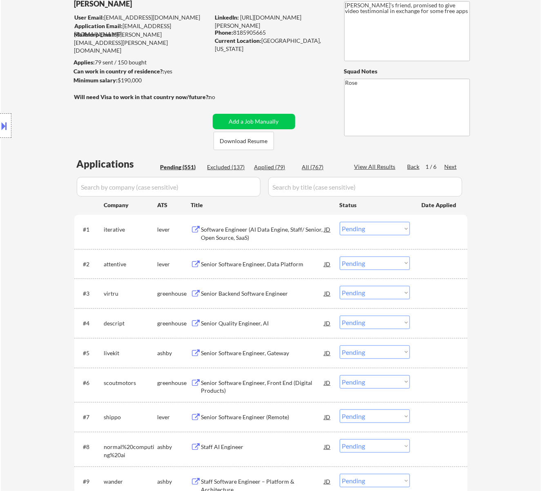
click at [291, 242] on div "#1 iterative lever Software Engineer (AI Data Engine, Staff/ Senior, Open Sourc…" at bounding box center [269, 231] width 385 height 27
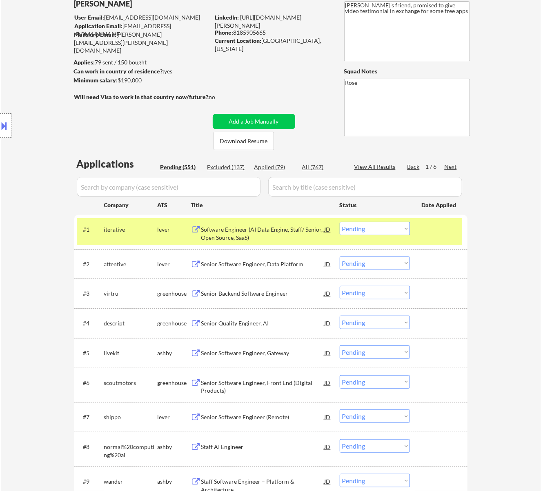
click at [300, 235] on div "Software Engineer (AI Data Engine, Staff/ Senior, Open Source, SaaS)" at bounding box center [262, 234] width 123 height 16
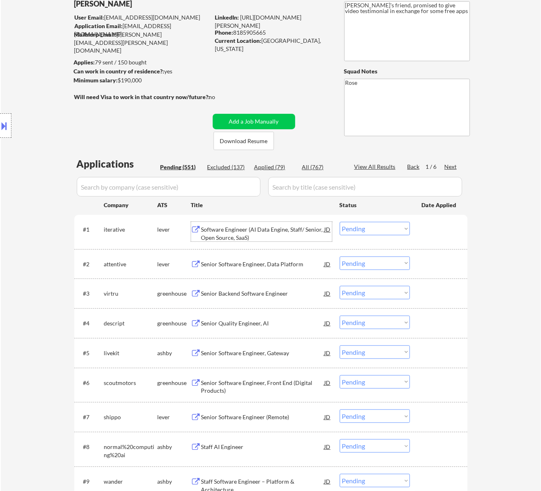
click at [375, 231] on select "Choose an option... Pending Applied Excluded (Questions) Excluded (Expired) Exc…" at bounding box center [375, 228] width 70 height 13
click at [340, 222] on select "Choose an option... Pending Applied Excluded (Questions) Excluded (Expired) Exc…" at bounding box center [375, 228] width 70 height 13
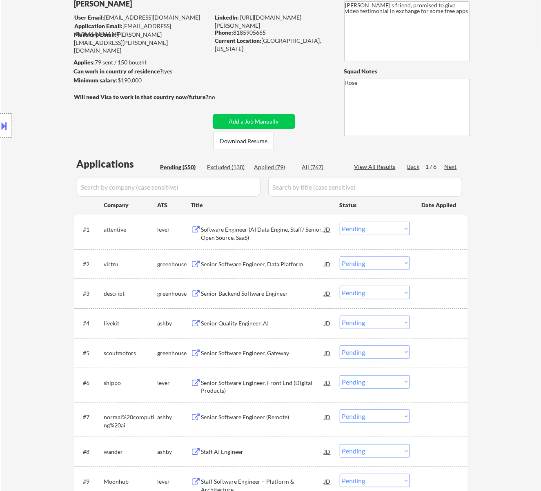
click at [295, 226] on div "Software Engineer (AI Data Engine, Staff/ Senior, Open Source, SaaS)" at bounding box center [262, 234] width 123 height 16
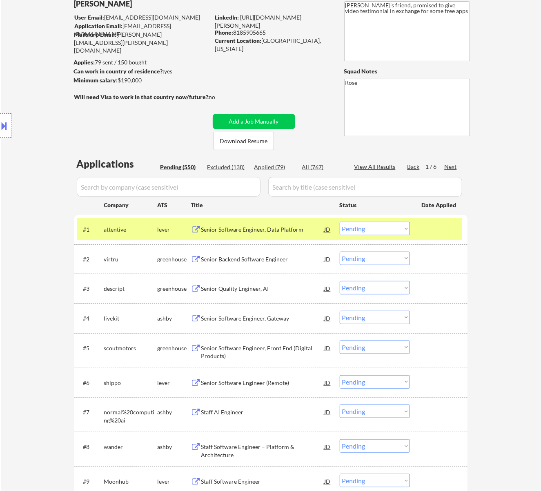
click at [379, 224] on select "Choose an option... Pending Applied Excluded (Questions) Excluded (Expired) Exc…" at bounding box center [375, 228] width 70 height 13
click at [340, 222] on select "Choose an option... Pending Applied Excluded (Questions) Excluded (Expired) Exc…" at bounding box center [375, 228] width 70 height 13
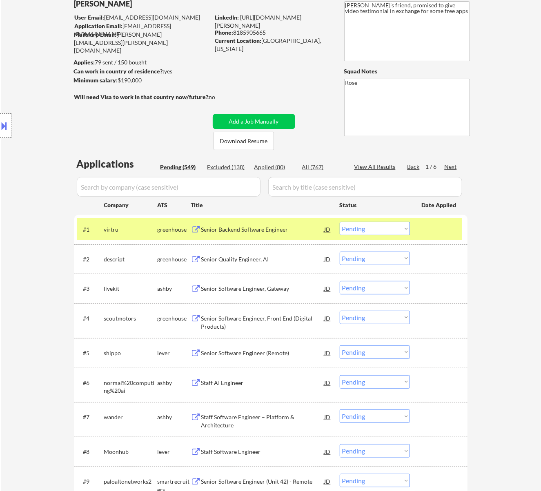
click at [296, 230] on div "Senior Backend Software Engineer" at bounding box center [262, 230] width 123 height 8
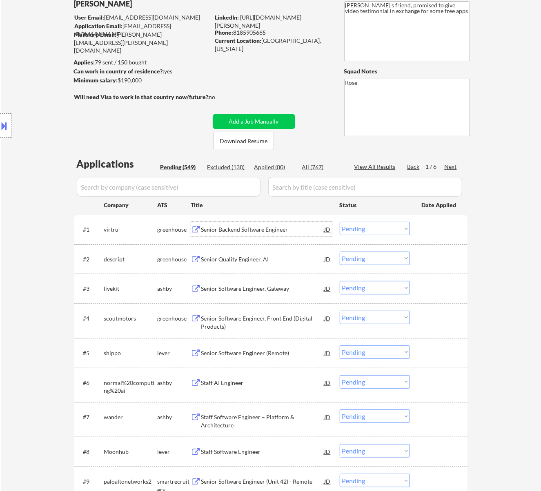
click at [357, 224] on select "Choose an option... Pending Applied Excluded (Questions) Excluded (Expired) Exc…" at bounding box center [375, 228] width 70 height 13
click at [340, 222] on select "Choose an option... Pending Applied Excluded (Questions) Excluded (Expired) Exc…" at bounding box center [375, 228] width 70 height 13
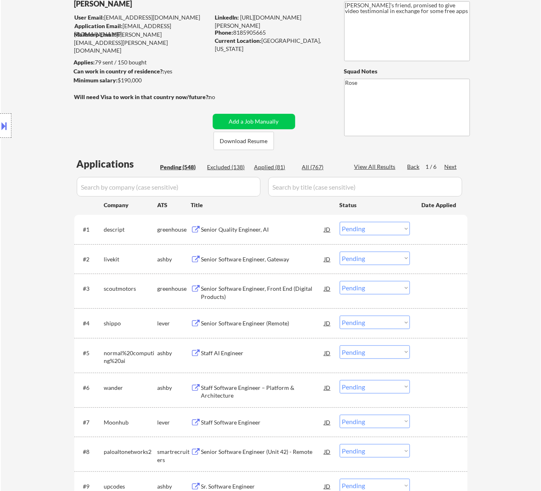
click at [285, 230] on div "Senior Quality Engineer, AI" at bounding box center [262, 230] width 123 height 8
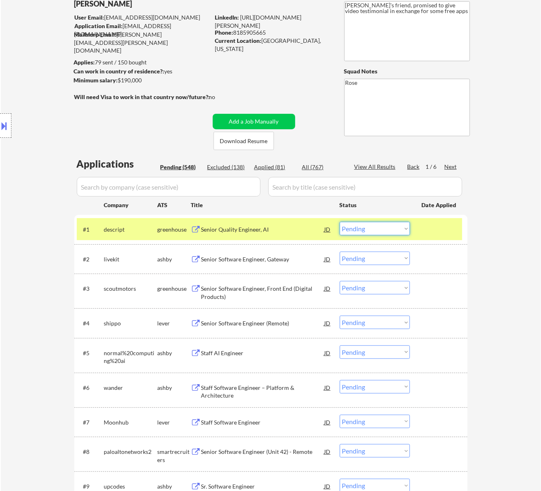
click at [405, 229] on select "Choose an option... Pending Applied Excluded (Questions) Excluded (Expired) Exc…" at bounding box center [375, 228] width 70 height 13
click at [340, 222] on select "Choose an option... Pending Applied Excluded (Questions) Excluded (Expired) Exc…" at bounding box center [375, 228] width 70 height 13
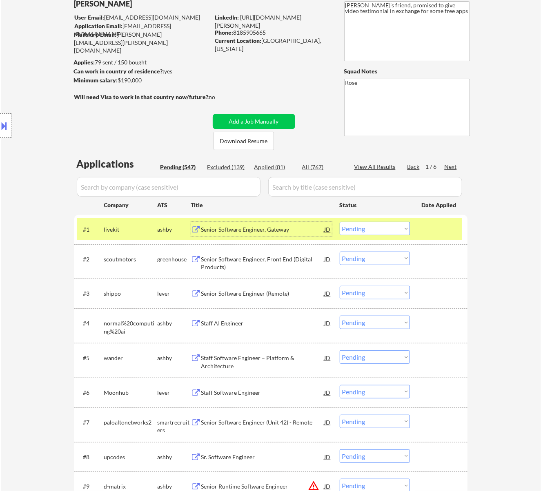
click at [291, 232] on div "Senior Software Engineer, Gateway" at bounding box center [262, 230] width 123 height 8
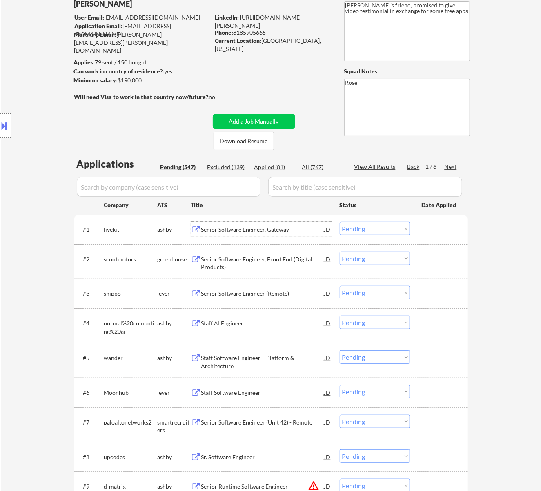
click at [370, 228] on select "Choose an option... Pending Applied Excluded (Questions) Excluded (Expired) Exc…" at bounding box center [375, 228] width 70 height 13
click at [340, 222] on select "Choose an option... Pending Applied Excluded (Questions) Excluded (Expired) Exc…" at bounding box center [375, 228] width 70 height 13
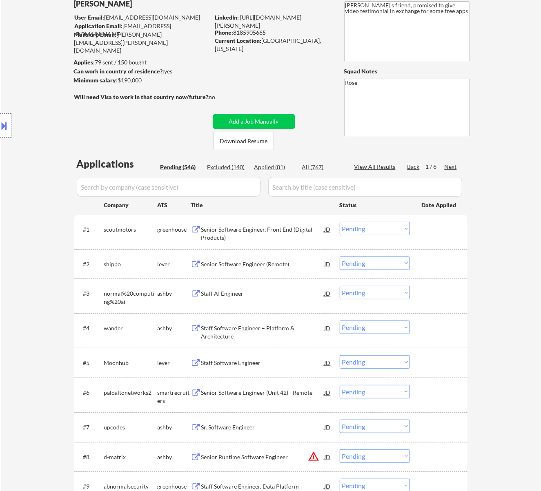
click at [297, 231] on div "Senior Software Engineer, Front End (Digital Products)" at bounding box center [262, 234] width 123 height 16
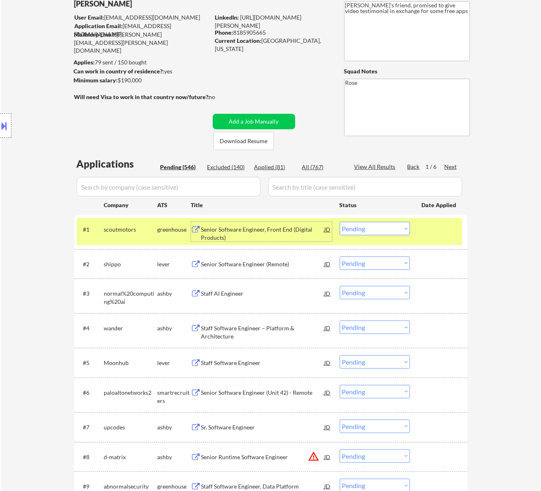
click at [386, 229] on select "Choose an option... Pending Applied Excluded (Questions) Excluded (Expired) Exc…" at bounding box center [375, 228] width 70 height 13
click at [340, 222] on select "Choose an option... Pending Applied Excluded (Questions) Excluded (Expired) Exc…" at bounding box center [375, 228] width 70 height 13
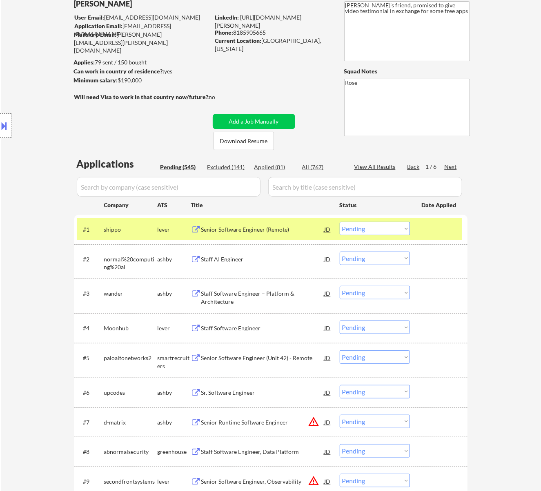
click at [291, 229] on div "Senior Software Engineer (Remote)" at bounding box center [262, 230] width 123 height 8
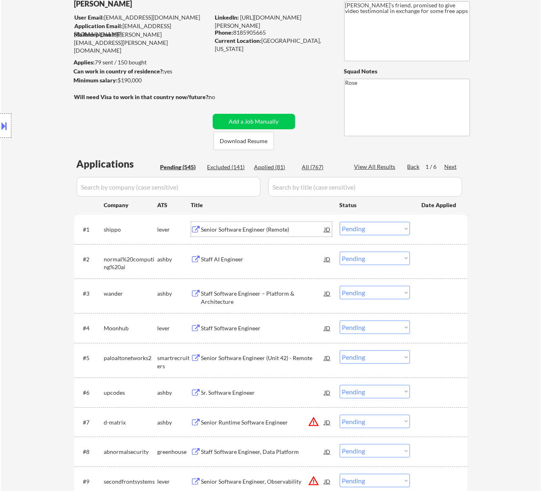
click at [383, 226] on select "Choose an option... Pending Applied Excluded (Questions) Excluded (Expired) Exc…" at bounding box center [375, 228] width 70 height 13
click at [340, 222] on select "Choose an option... Pending Applied Excluded (Questions) Excluded (Expired) Exc…" at bounding box center [375, 228] width 70 height 13
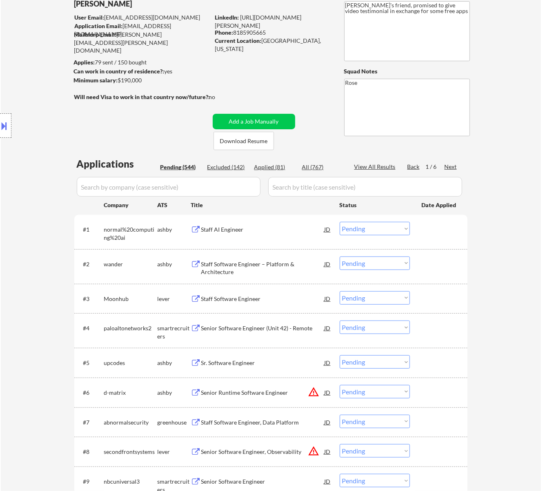
click at [257, 232] on div "Staff AI Engineer" at bounding box center [262, 230] width 123 height 8
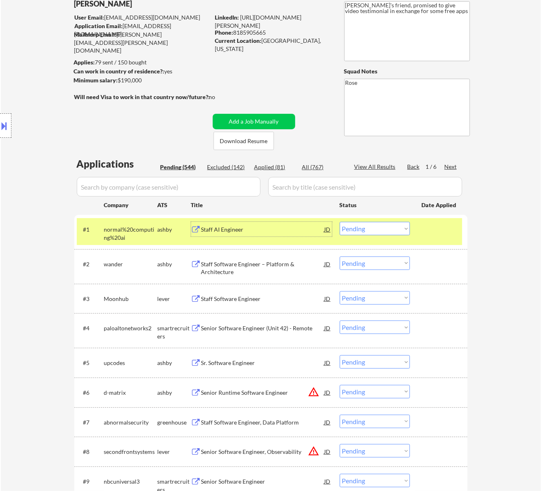
click at [255, 234] on div "Staff AI Engineer" at bounding box center [262, 229] width 123 height 15
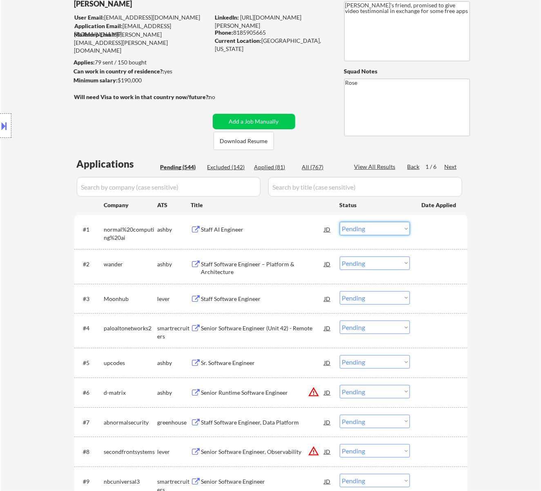
click at [366, 229] on select "Choose an option... Pending Applied Excluded (Questions) Excluded (Expired) Exc…" at bounding box center [375, 228] width 70 height 13
click at [340, 222] on select "Choose an option... Pending Applied Excluded (Questions) Excluded (Expired) Exc…" at bounding box center [375, 228] width 70 height 13
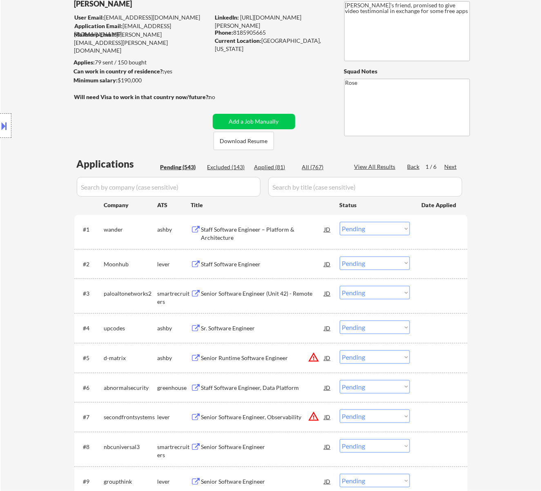
click at [298, 229] on div "Staff Software Engineer – Platform & Architecture" at bounding box center [262, 234] width 123 height 16
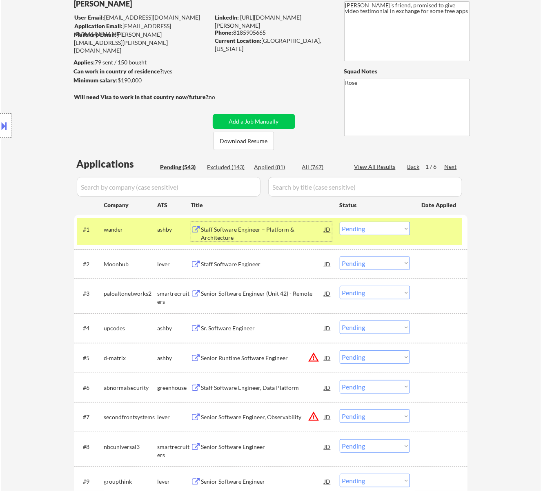
click at [381, 229] on select "Choose an option... Pending Applied Excluded (Questions) Excluded (Expired) Exc…" at bounding box center [375, 228] width 70 height 13
click at [340, 222] on select "Choose an option... Pending Applied Excluded (Questions) Excluded (Expired) Exc…" at bounding box center [375, 228] width 70 height 13
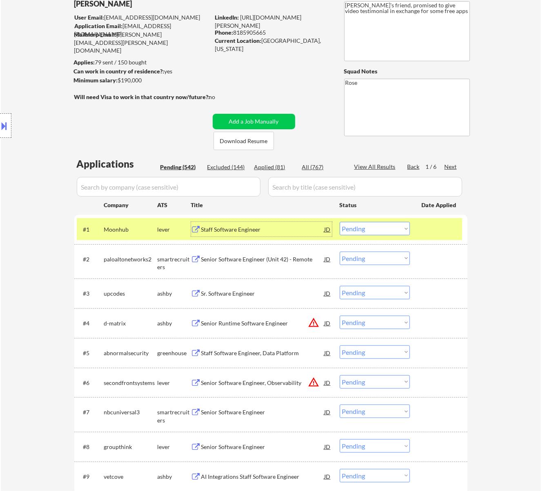
click at [293, 233] on div "Staff Software Engineer" at bounding box center [262, 230] width 123 height 8
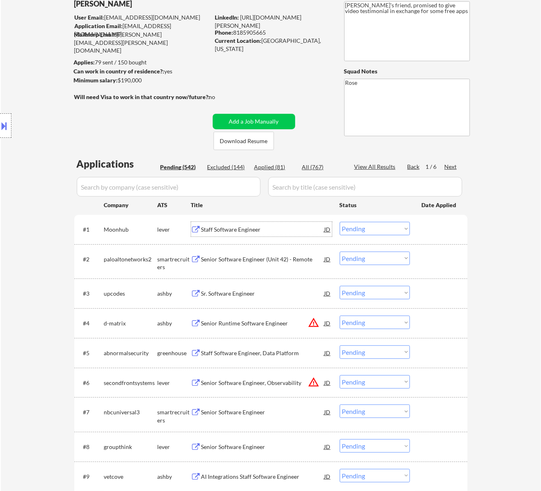
click at [392, 226] on select "Choose an option... Pending Applied Excluded (Questions) Excluded (Expired) Exc…" at bounding box center [375, 228] width 70 height 13
click at [340, 222] on select "Choose an option... Pending Applied Excluded (Questions) Excluded (Expired) Exc…" at bounding box center [375, 228] width 70 height 13
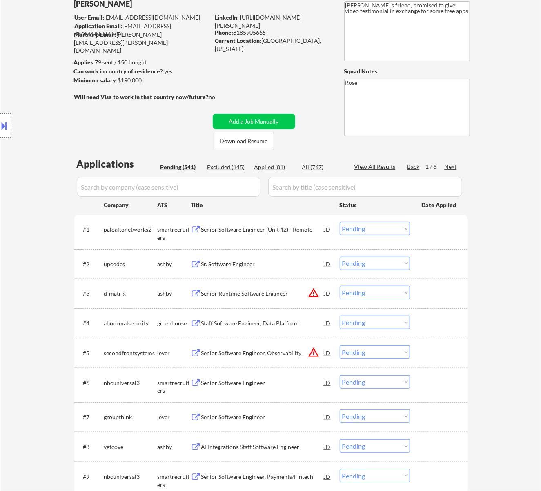
click at [264, 226] on div "Senior Software Engineer (Unit 42) - Remote" at bounding box center [262, 230] width 123 height 8
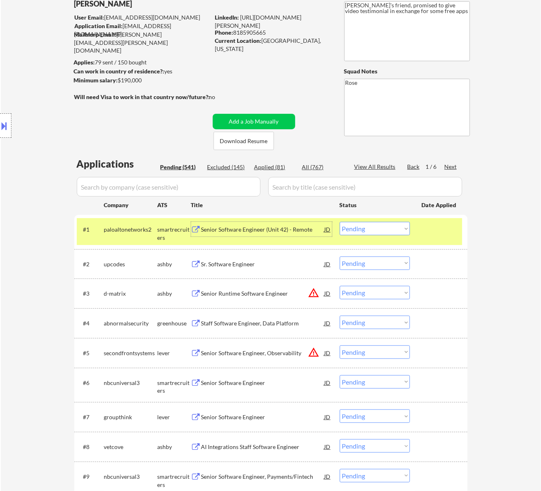
click at [363, 223] on select "Choose an option... Pending Applied Excluded (Questions) Excluded (Expired) Exc…" at bounding box center [375, 228] width 70 height 13
click at [340, 222] on select "Choose an option... Pending Applied Excluded (Questions) Excluded (Expired) Exc…" at bounding box center [375, 228] width 70 height 13
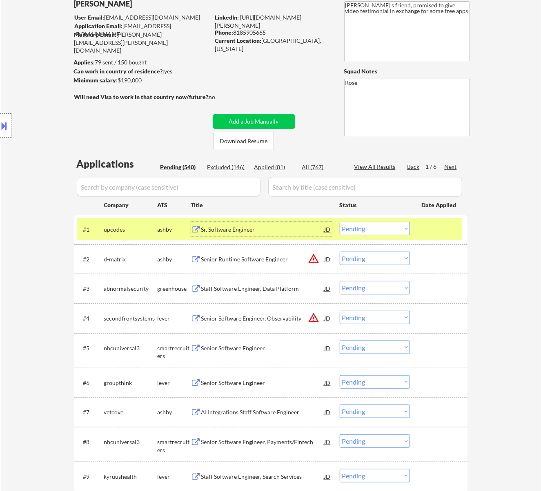
click at [278, 229] on div "Sr. Software Engineer" at bounding box center [262, 230] width 123 height 8
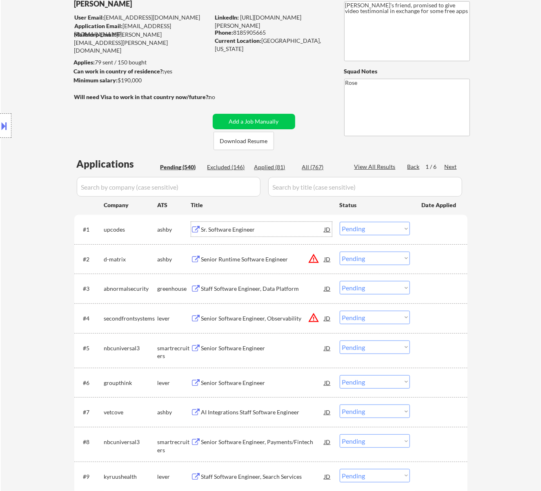
click at [364, 227] on select "Choose an option... Pending Applied Excluded (Questions) Excluded (Expired) Exc…" at bounding box center [375, 228] width 70 height 13
click at [340, 222] on select "Choose an option... Pending Applied Excluded (Questions) Excluded (Expired) Exc…" at bounding box center [375, 228] width 70 height 13
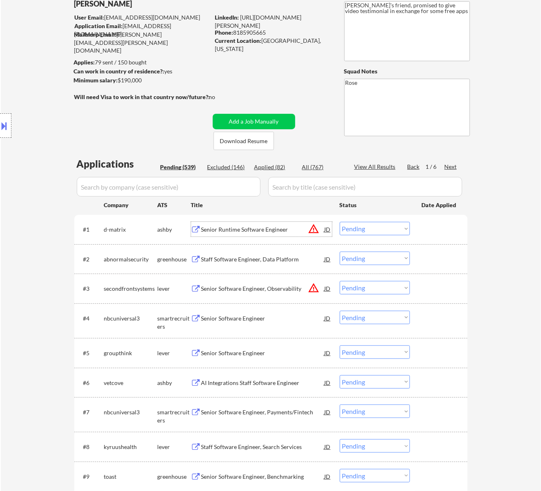
click at [283, 229] on div "Senior Runtime Software Engineer" at bounding box center [262, 230] width 123 height 8
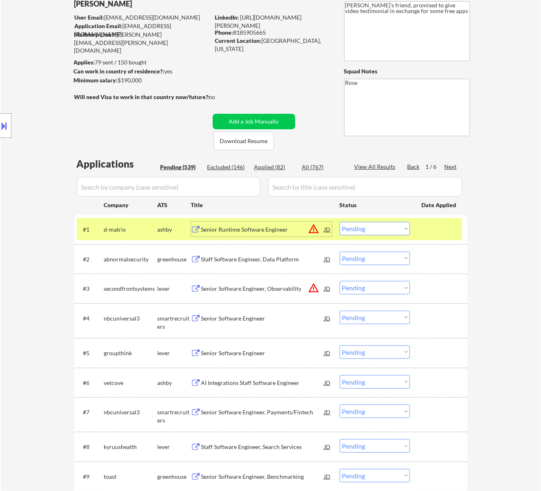
drag, startPoint x: 375, startPoint y: 230, endPoint x: 377, endPoint y: 234, distance: 4.8
click at [375, 230] on select "Choose an option... Pending Applied Excluded (Questions) Excluded (Expired) Exc…" at bounding box center [375, 228] width 70 height 13
click at [340, 222] on select "Choose an option... Pending Applied Excluded (Questions) Excluded (Expired) Exc…" at bounding box center [375, 228] width 70 height 13
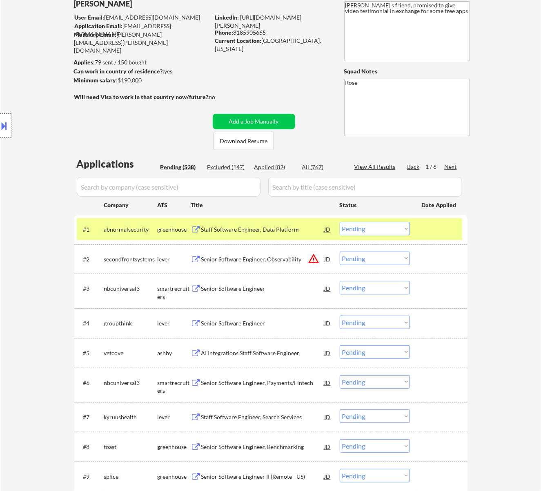
click at [294, 222] on div "Staff Software Engineer, Data Platform" at bounding box center [262, 229] width 123 height 15
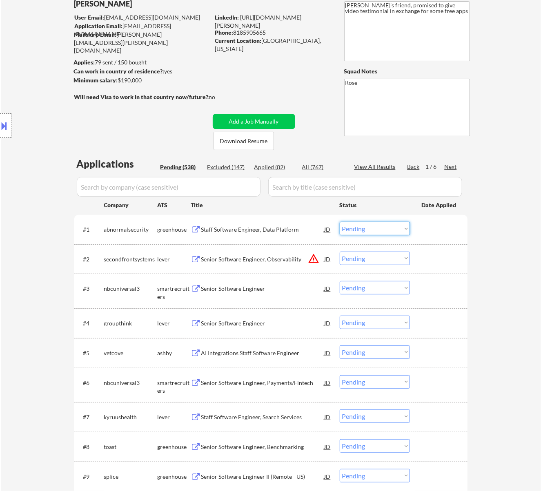
click at [369, 228] on select "Choose an option... Pending Applied Excluded (Questions) Excluded (Expired) Exc…" at bounding box center [375, 228] width 70 height 13
click at [340, 222] on select "Choose an option... Pending Applied Excluded (Questions) Excluded (Expired) Exc…" at bounding box center [375, 228] width 70 height 13
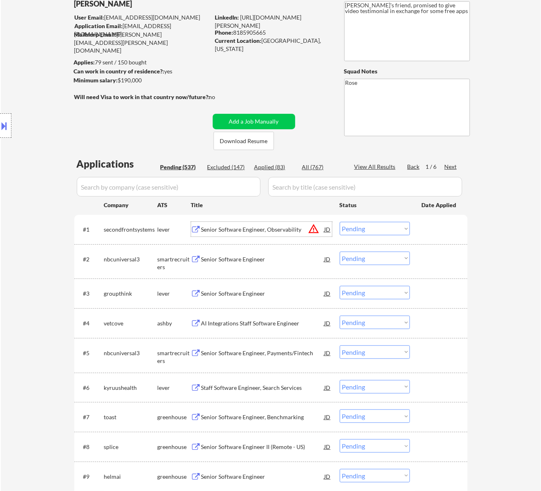
click at [286, 231] on div "Senior Software Engineer, Observability" at bounding box center [262, 230] width 123 height 8
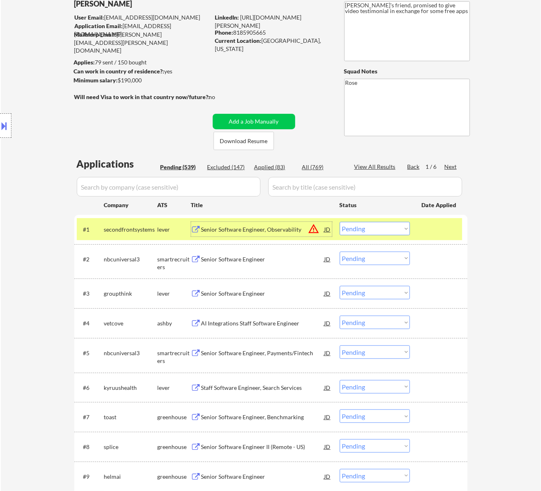
click at [378, 229] on select "Choose an option... Pending Applied Excluded (Questions) Excluded (Expired) Exc…" at bounding box center [375, 228] width 70 height 13
click at [340, 222] on select "Choose an option... Pending Applied Excluded (Questions) Excluded (Expired) Exc…" at bounding box center [375, 228] width 70 height 13
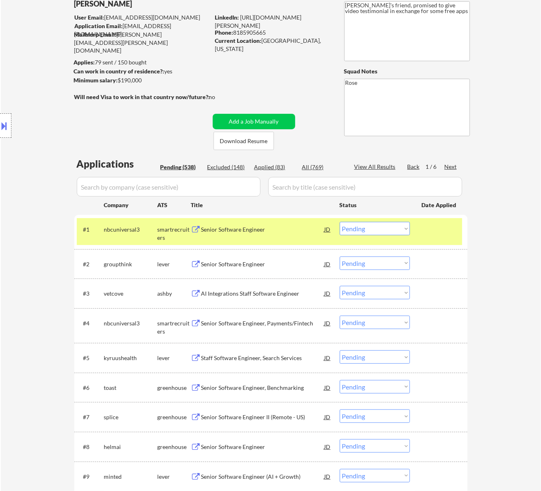
click at [277, 233] on div "Senior Software Engineer" at bounding box center [262, 230] width 123 height 8
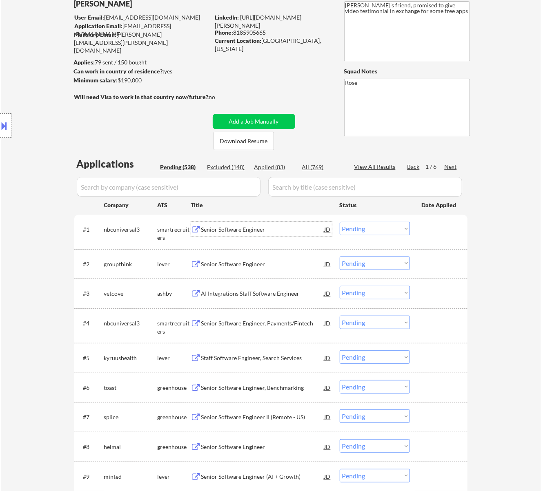
click at [395, 231] on select "Choose an option... Pending Applied Excluded (Questions) Excluded (Expired) Exc…" at bounding box center [375, 228] width 70 height 13
click at [340, 222] on select "Choose an option... Pending Applied Excluded (Questions) Excluded (Expired) Exc…" at bounding box center [375, 228] width 70 height 13
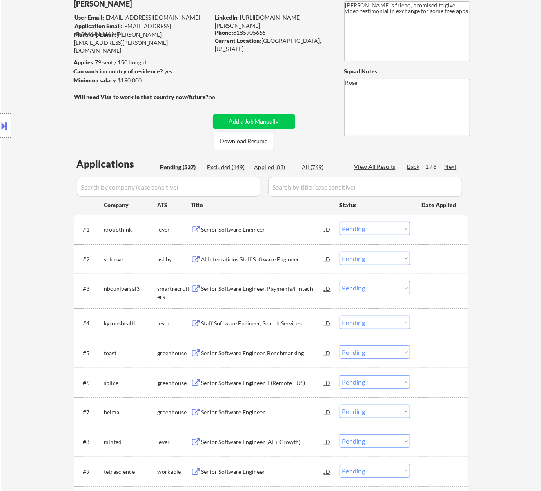
click at [270, 232] on div "Senior Software Engineer" at bounding box center [262, 230] width 123 height 8
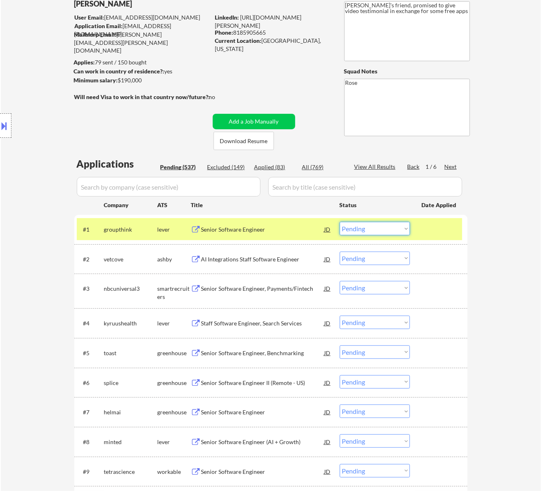
click at [380, 228] on select "Choose an option... Pending Applied Excluded (Questions) Excluded (Expired) Exc…" at bounding box center [375, 228] width 70 height 13
click at [340, 222] on select "Choose an option... Pending Applied Excluded (Questions) Excluded (Expired) Exc…" at bounding box center [375, 228] width 70 height 13
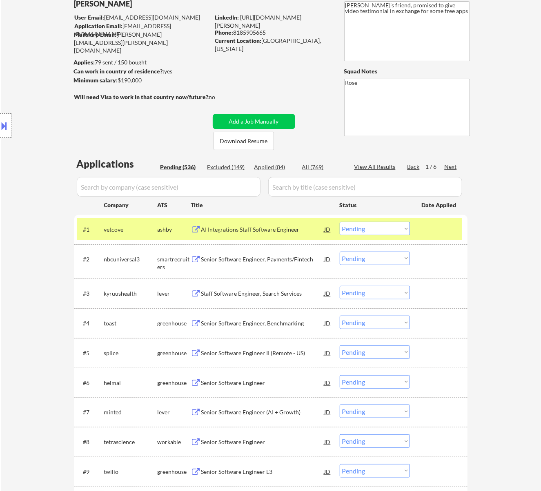
click at [294, 228] on div "AI Integrations Staff Software Engineer" at bounding box center [262, 230] width 123 height 8
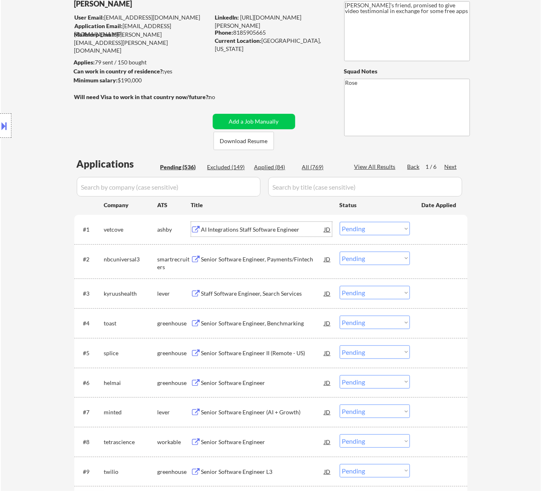
click at [369, 226] on select "Choose an option... Pending Applied Excluded (Questions) Excluded (Expired) Exc…" at bounding box center [375, 228] width 70 height 13
click at [340, 222] on select "Choose an option... Pending Applied Excluded (Questions) Excluded (Expired) Exc…" at bounding box center [375, 228] width 70 height 13
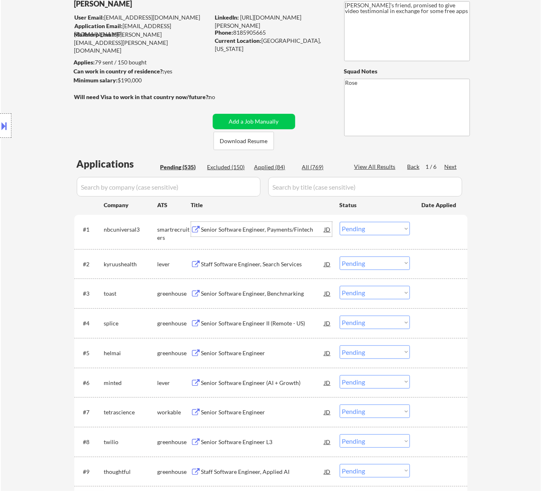
click at [294, 227] on div "Senior Software Engineer, Payments/Fintech" at bounding box center [262, 230] width 123 height 8
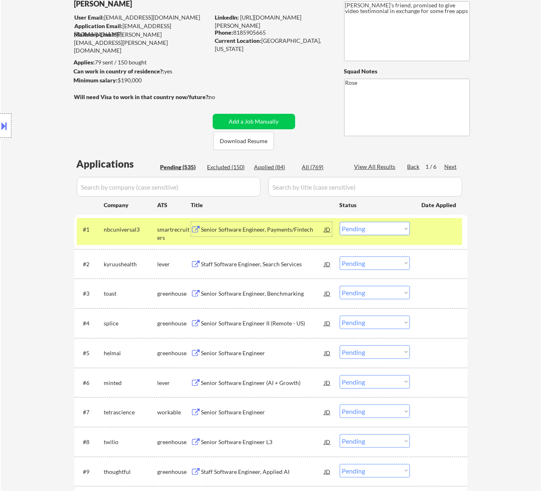
click at [400, 224] on select "Choose an option... Pending Applied Excluded (Questions) Excluded (Expired) Exc…" at bounding box center [375, 228] width 70 height 13
click at [340, 222] on select "Choose an option... Pending Applied Excluded (Questions) Excluded (Expired) Exc…" at bounding box center [375, 228] width 70 height 13
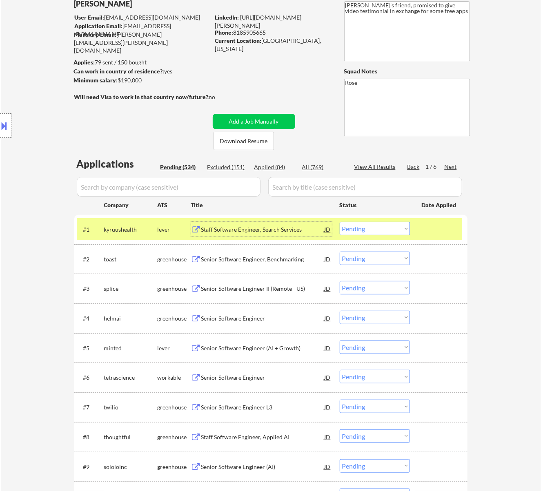
click at [252, 224] on div "Staff Software Engineer, Search Services" at bounding box center [262, 229] width 123 height 15
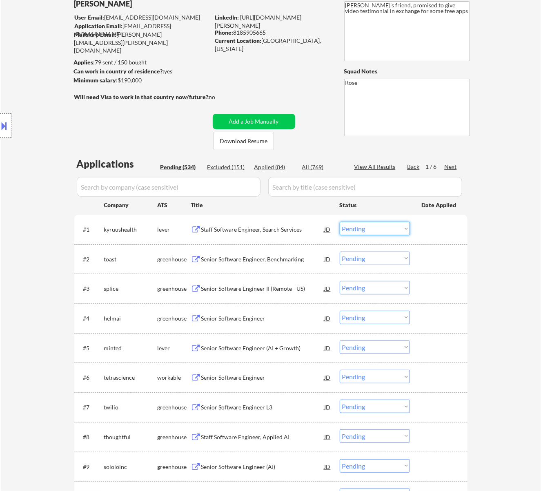
click at [379, 229] on select "Choose an option... Pending Applied Excluded (Questions) Excluded (Expired) Exc…" at bounding box center [375, 228] width 70 height 13
click at [340, 222] on select "Choose an option... Pending Applied Excluded (Questions) Excluded (Expired) Exc…" at bounding box center [375, 228] width 70 height 13
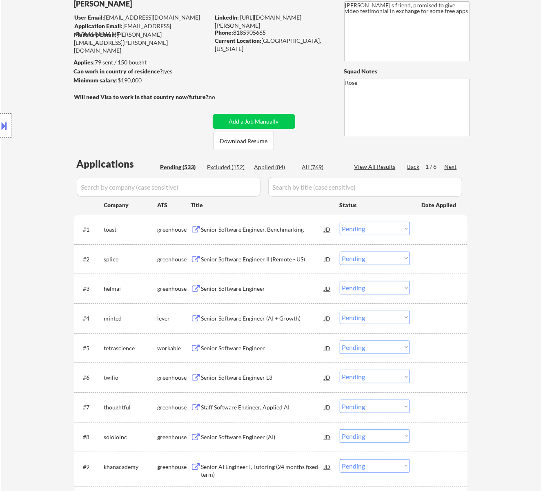
click at [302, 229] on div "Senior Software Engineer, Benchmarking" at bounding box center [262, 230] width 123 height 8
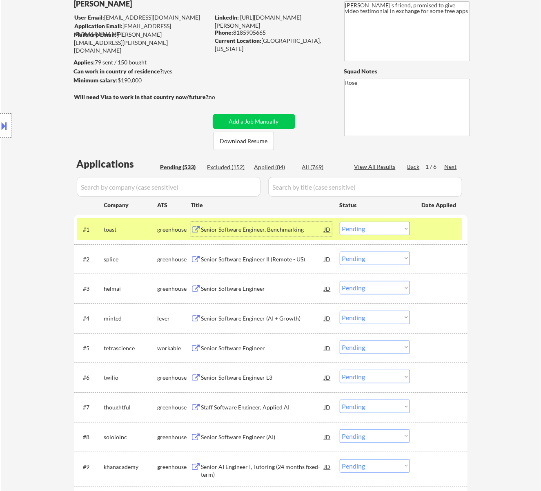
click at [375, 229] on select "Choose an option... Pending Applied Excluded (Questions) Excluded (Expired) Exc…" at bounding box center [375, 228] width 70 height 13
click at [340, 222] on select "Choose an option... Pending Applied Excluded (Questions) Excluded (Expired) Exc…" at bounding box center [375, 228] width 70 height 13
select select ""pending""
